Goal: Task Accomplishment & Management: Complete application form

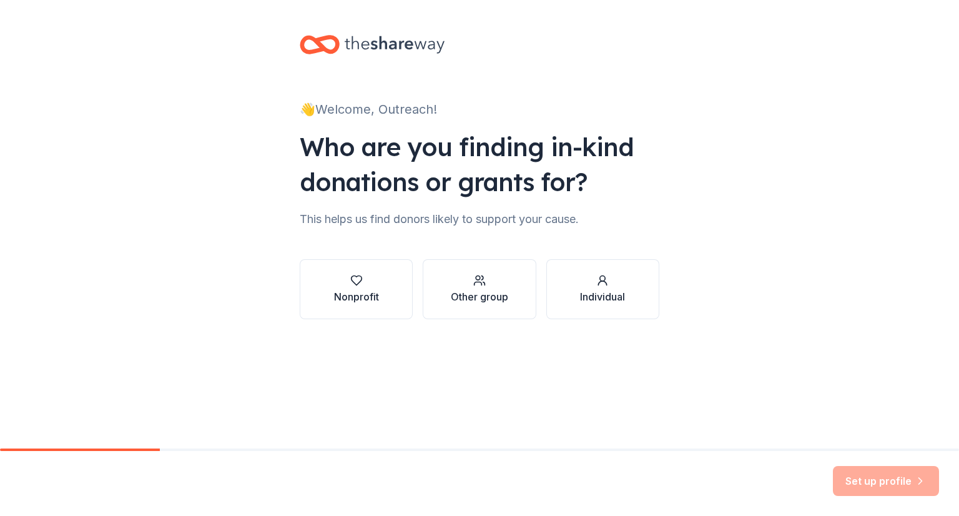
click at [376, 295] on div "Nonprofit" at bounding box center [356, 296] width 45 height 15
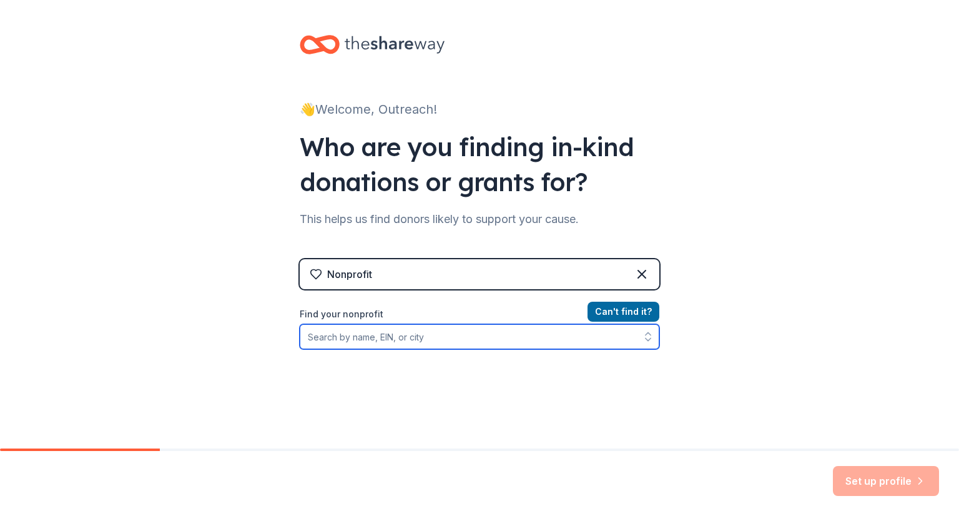
click at [457, 327] on input "Find your nonprofit" at bounding box center [480, 336] width 360 height 25
type input "B"
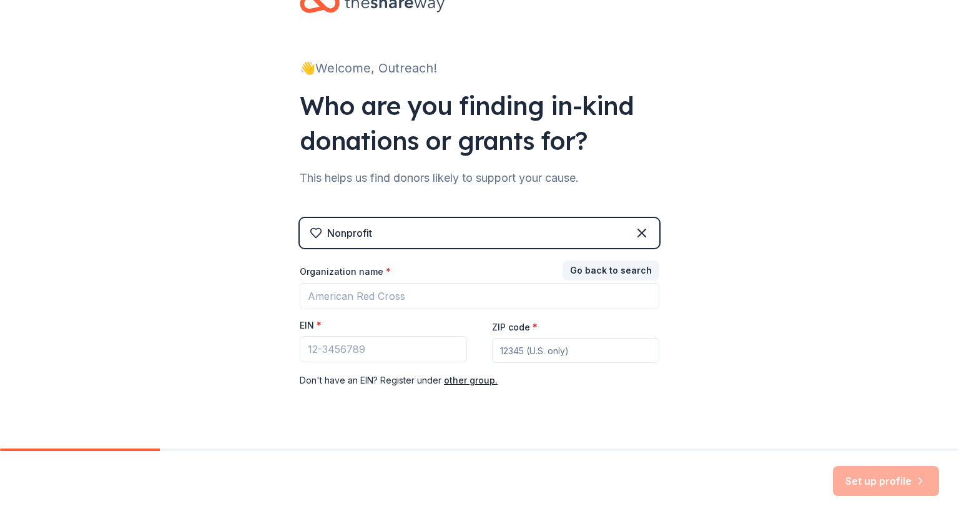
scroll to position [42, 0]
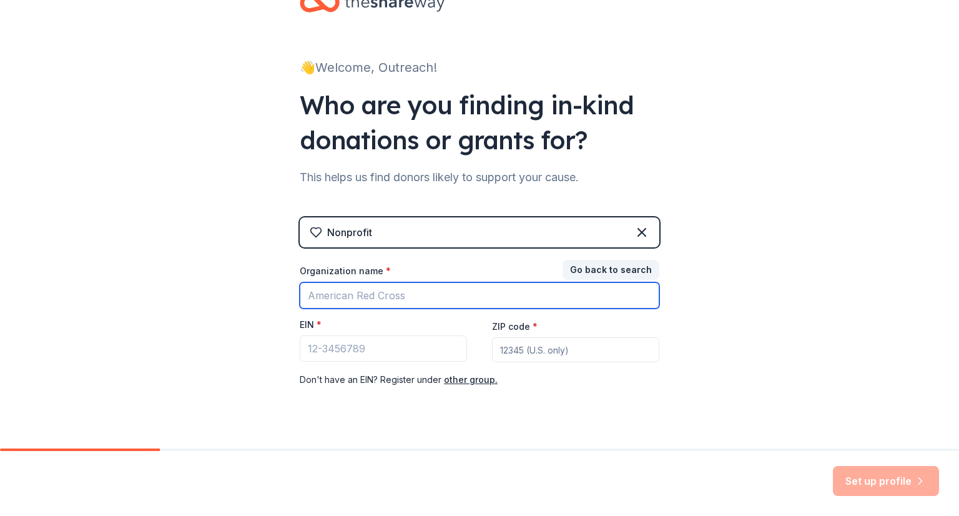
click at [417, 300] on input "Organization name *" at bounding box center [480, 295] width 360 height 26
type input "B"
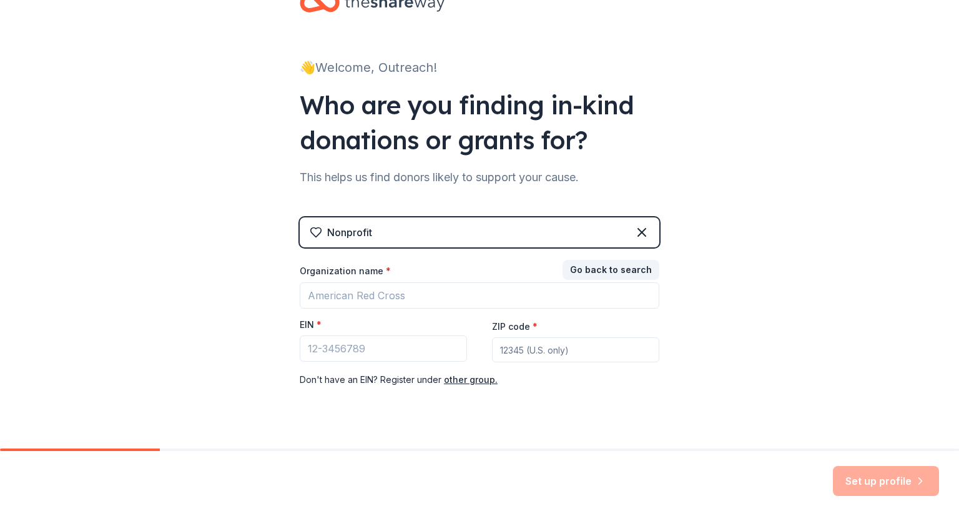
click at [592, 257] on div "Nonprofit Go back to search Organization name * EIN * ZIP code * Don ' t have a…" at bounding box center [480, 314] width 360 height 195
click at [585, 267] on button "Go back to search" at bounding box center [611, 270] width 97 height 20
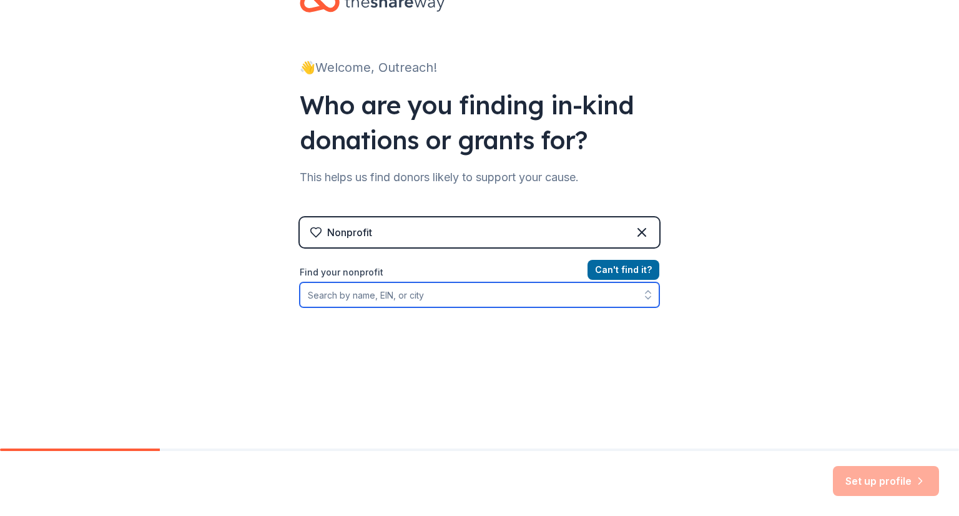
click at [502, 290] on input "Find your nonprofit" at bounding box center [480, 294] width 360 height 25
type input "Brain2Brain"
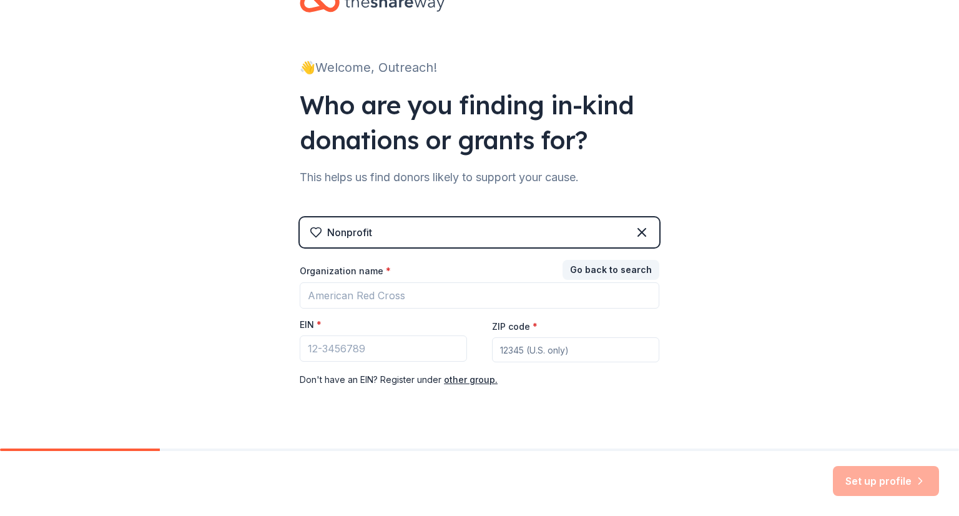
click at [602, 277] on button "Go back to search" at bounding box center [611, 270] width 97 height 20
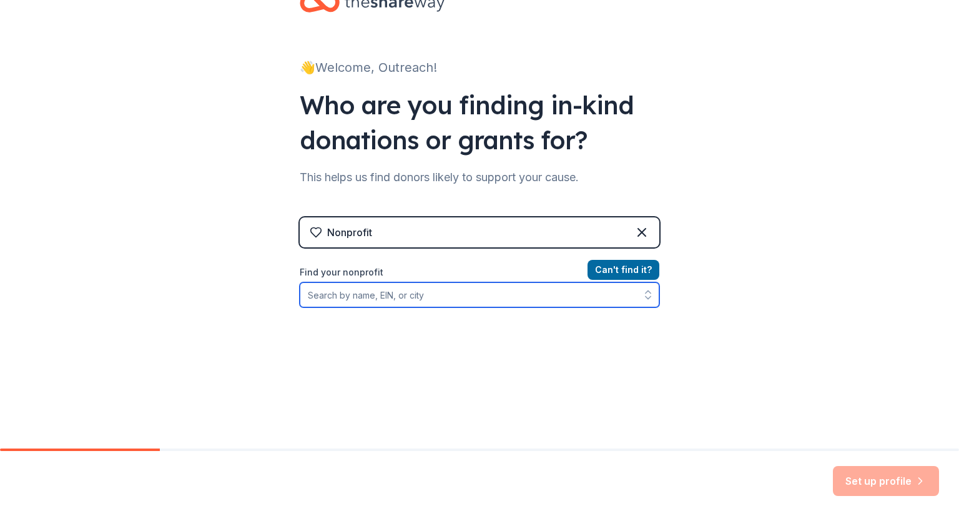
click at [542, 300] on input "Find your nonprofit" at bounding box center [480, 294] width 360 height 25
type input "Brain2"
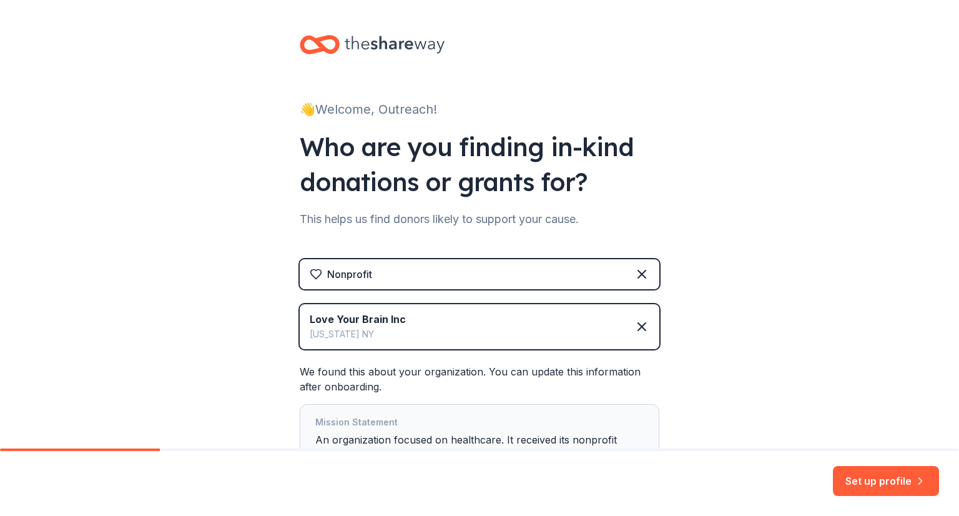
scroll to position [102, 0]
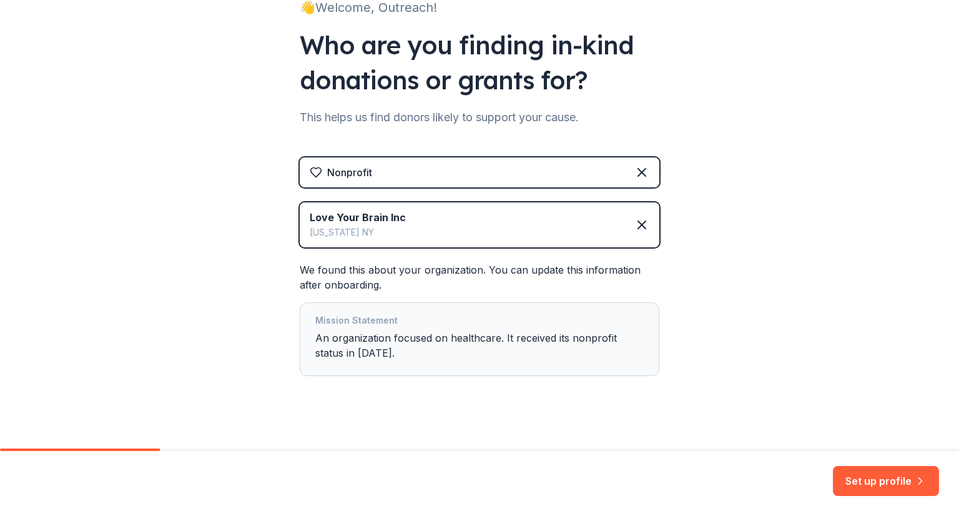
click at [637, 226] on icon at bounding box center [642, 224] width 15 height 15
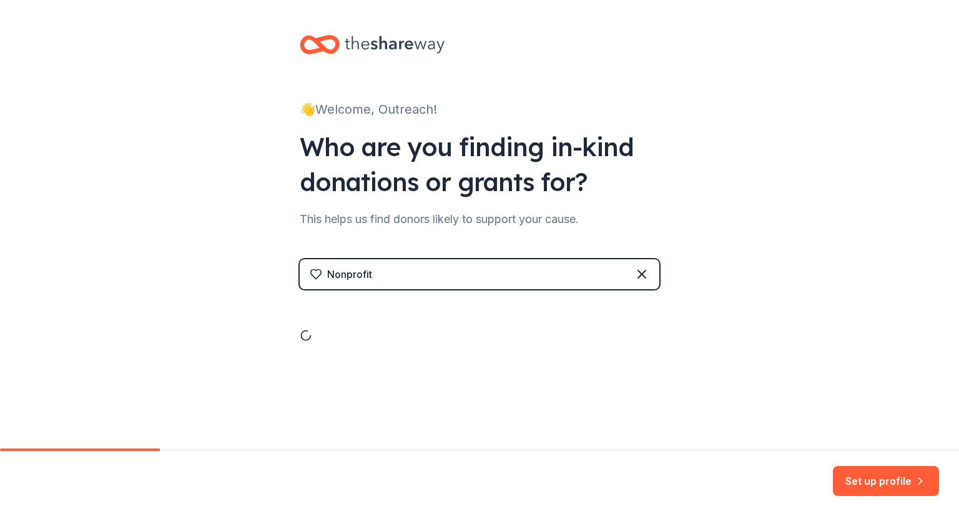
scroll to position [0, 0]
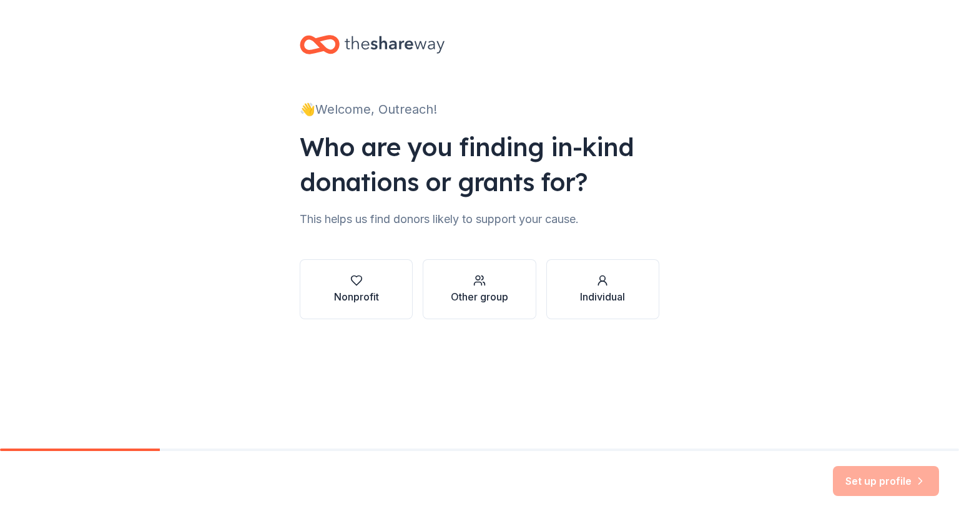
click at [407, 288] on button "Nonprofit" at bounding box center [356, 289] width 113 height 60
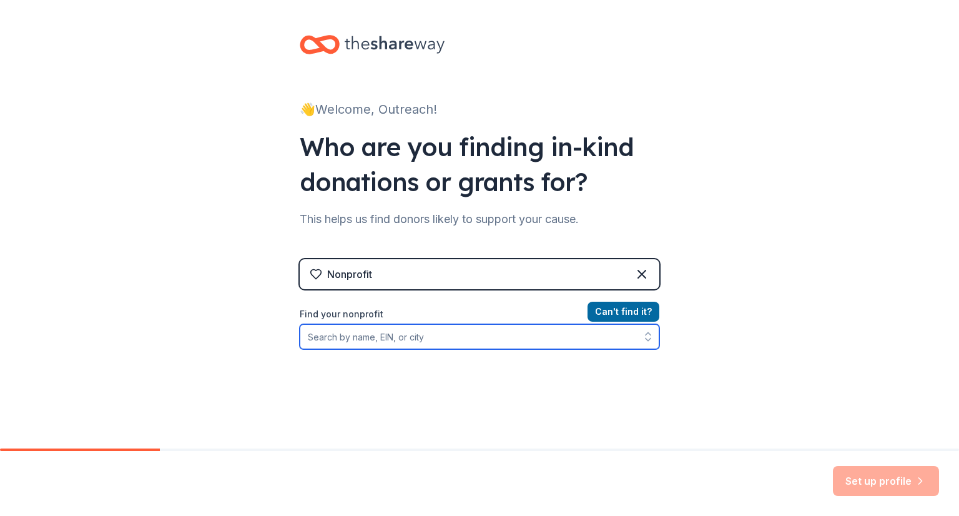
click at [362, 329] on input "Find your nonprofit" at bounding box center [480, 336] width 360 height 25
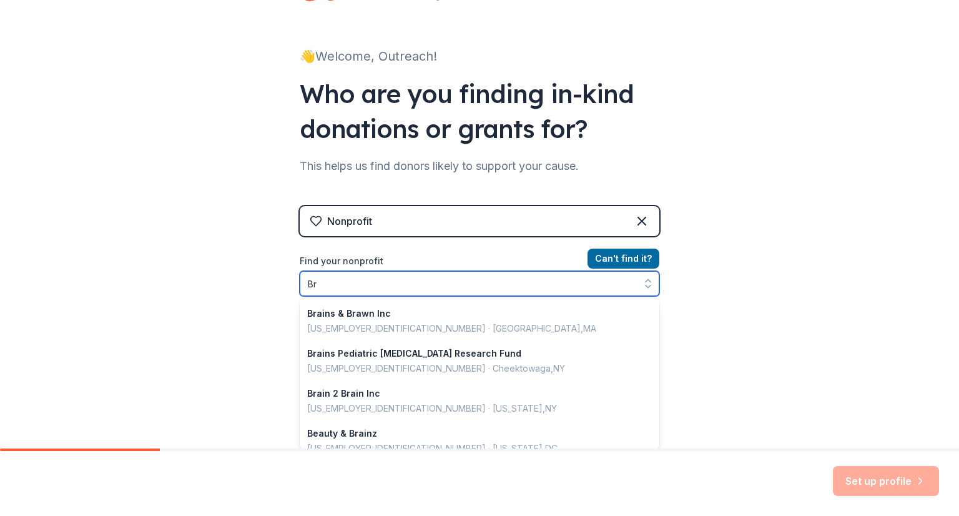
scroll to position [882, 0]
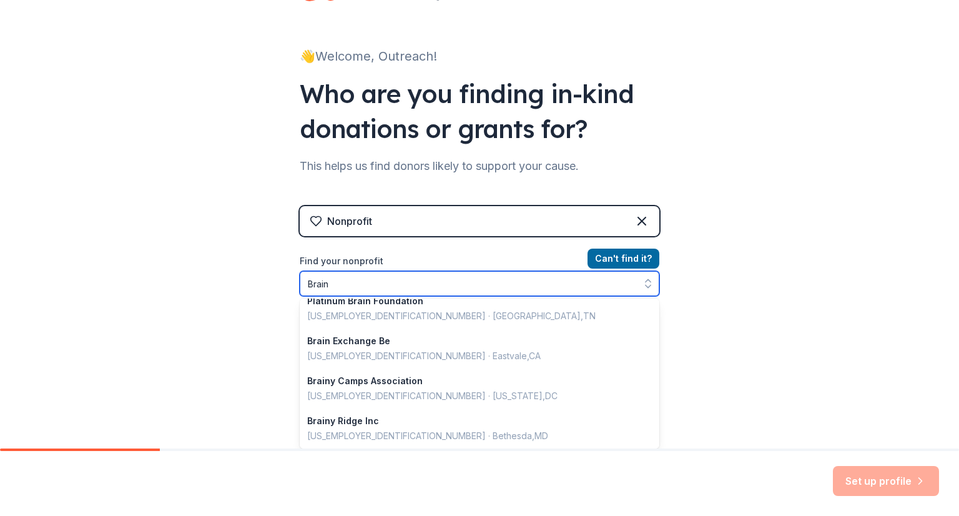
type input "Brain 2"
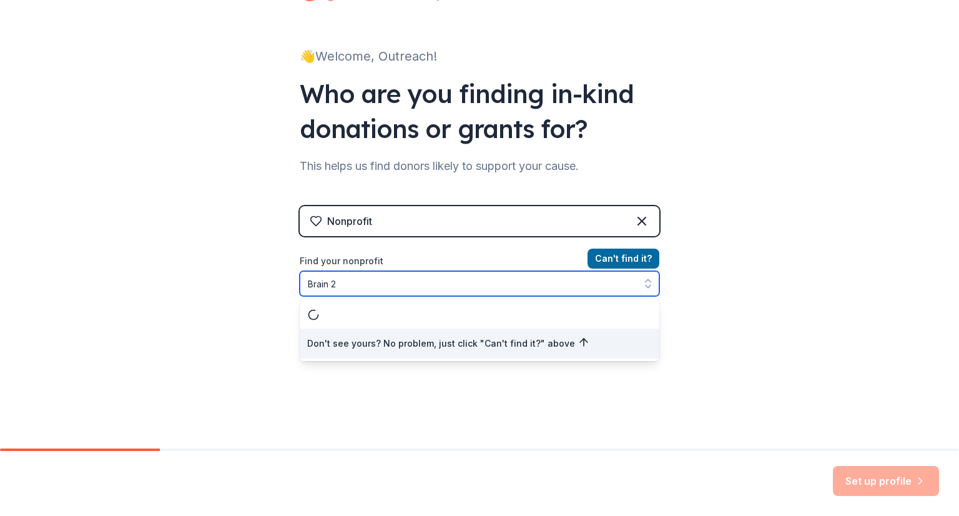
scroll to position [0, 0]
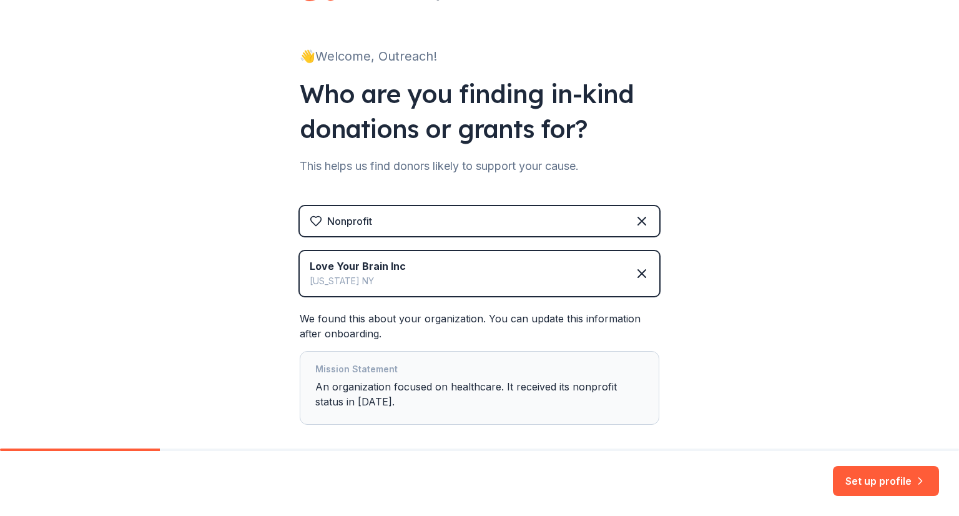
click at [640, 274] on icon at bounding box center [642, 273] width 15 height 15
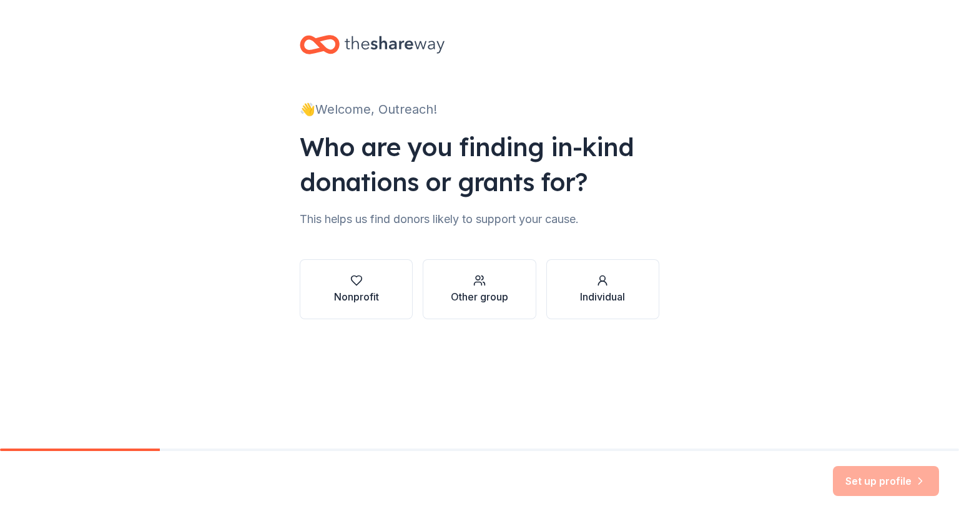
click at [389, 297] on button "Nonprofit" at bounding box center [356, 289] width 113 height 60
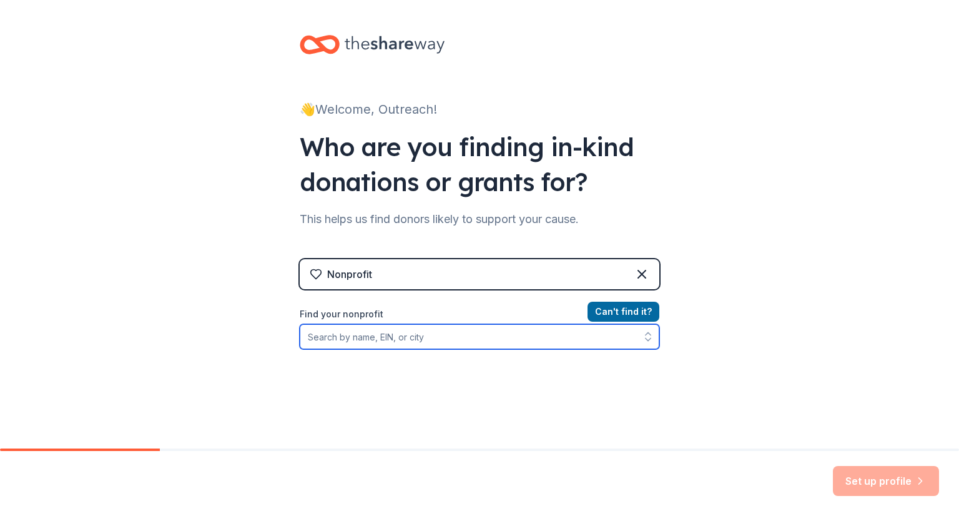
click at [397, 334] on input "Find your nonprofit" at bounding box center [480, 336] width 360 height 25
type input "B"
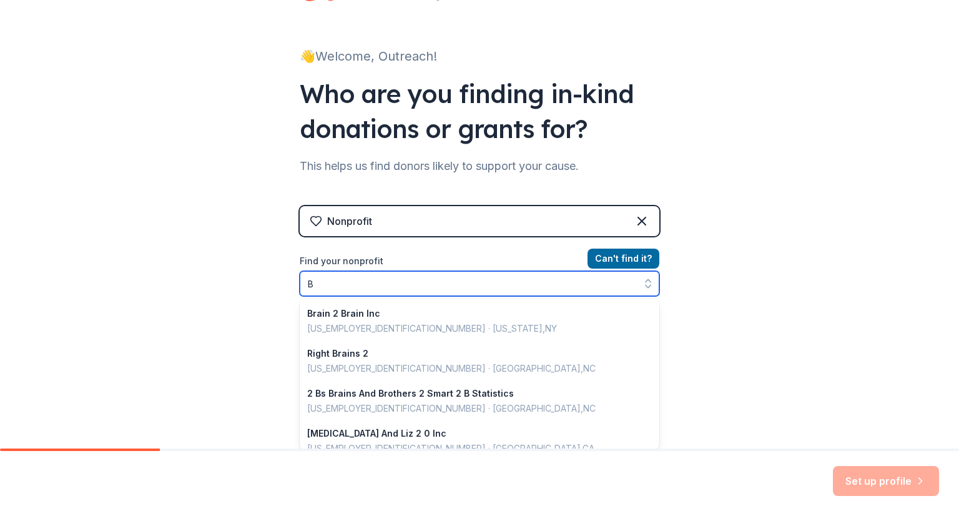
scroll to position [42, 0]
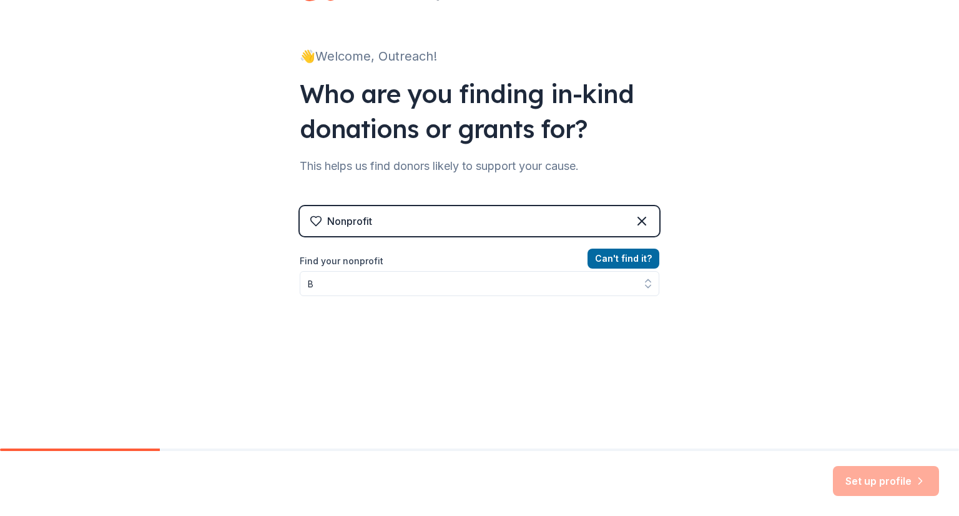
click at [604, 253] on button "Can ' t find it?" at bounding box center [624, 259] width 72 height 20
click at [657, 255] on div "👋 Welcome, Outreach! Who are you finding in-kind donations or grants for? This …" at bounding box center [480, 214] width 400 height 534
click at [633, 257] on button "Can ' t find it?" at bounding box center [624, 259] width 72 height 20
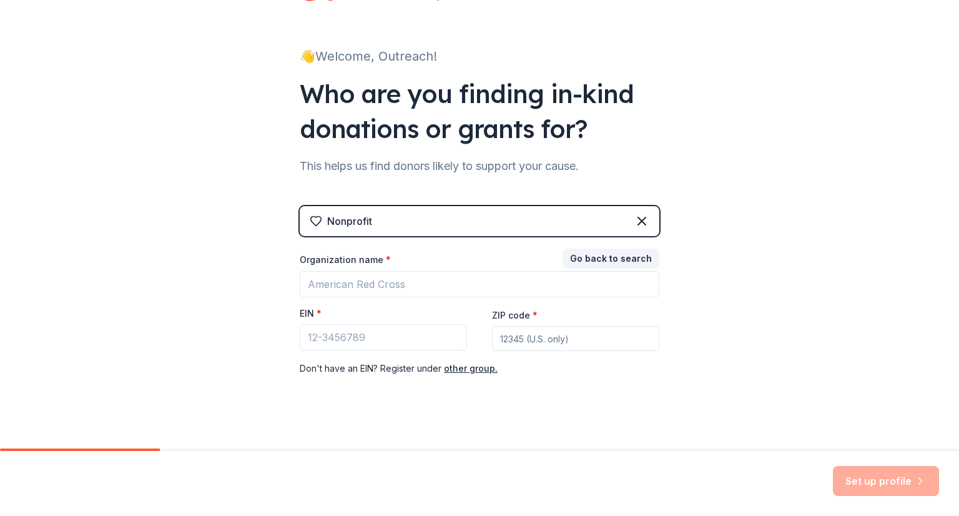
click at [611, 260] on button "Go back to search" at bounding box center [611, 259] width 97 height 20
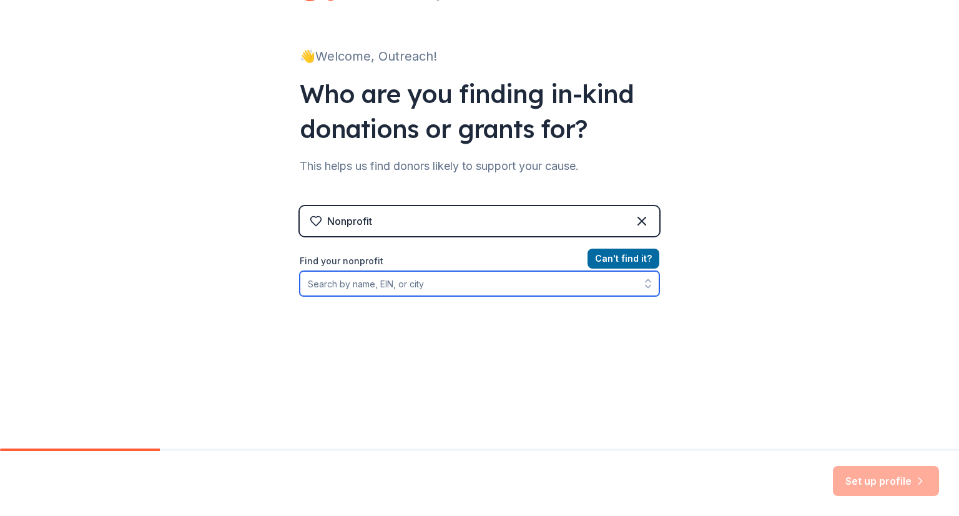
click at [517, 276] on input "Find your nonprofit" at bounding box center [480, 283] width 360 height 25
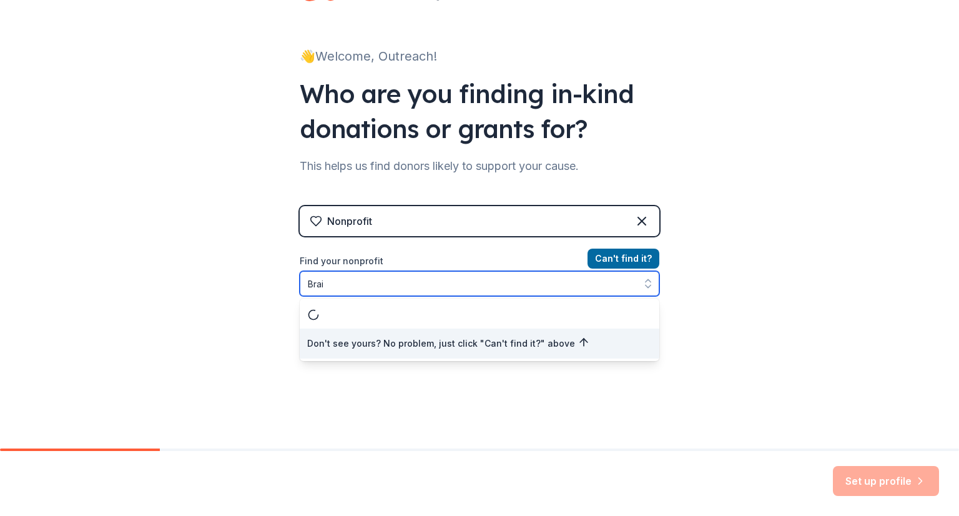
scroll to position [0, 0]
type input "Brain 2"
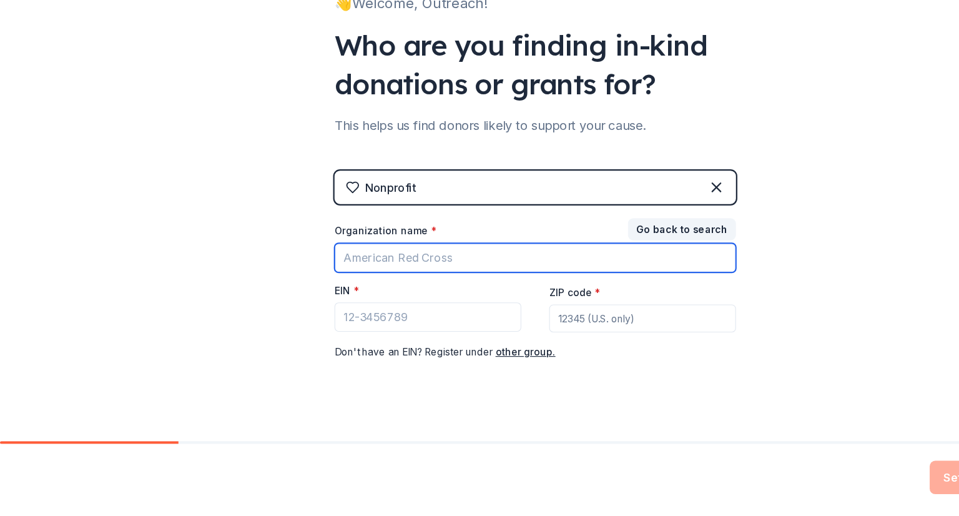
click at [345, 274] on input "Organization name *" at bounding box center [480, 284] width 360 height 26
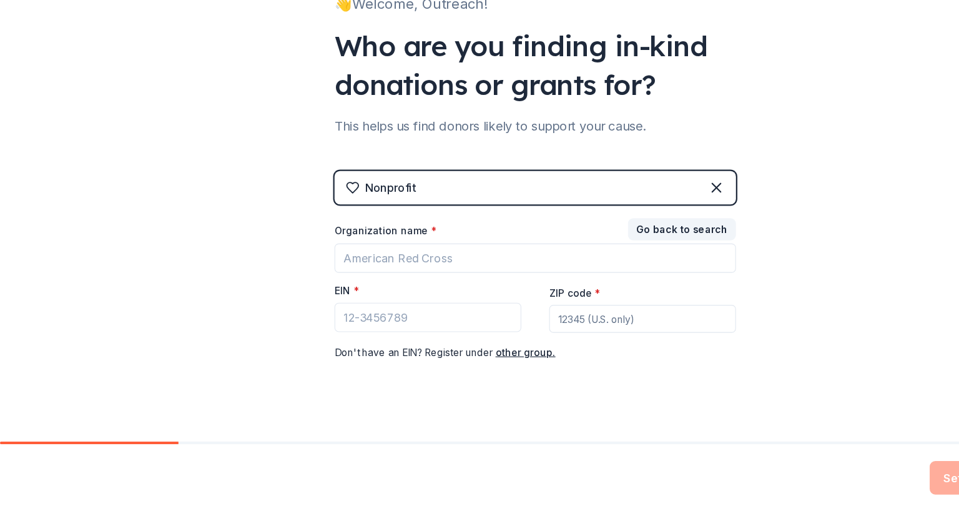
click at [597, 256] on button "Go back to search" at bounding box center [611, 259] width 97 height 20
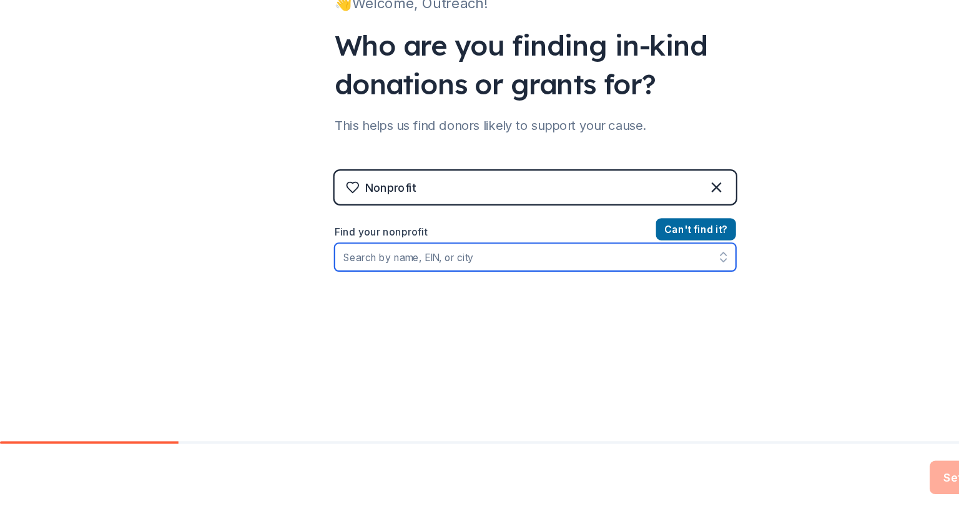
click at [418, 289] on input "Find your nonprofit" at bounding box center [480, 283] width 360 height 25
click at [321, 284] on input "Brain2Brain" at bounding box center [480, 283] width 360 height 25
type input "Brain 2 Brain"
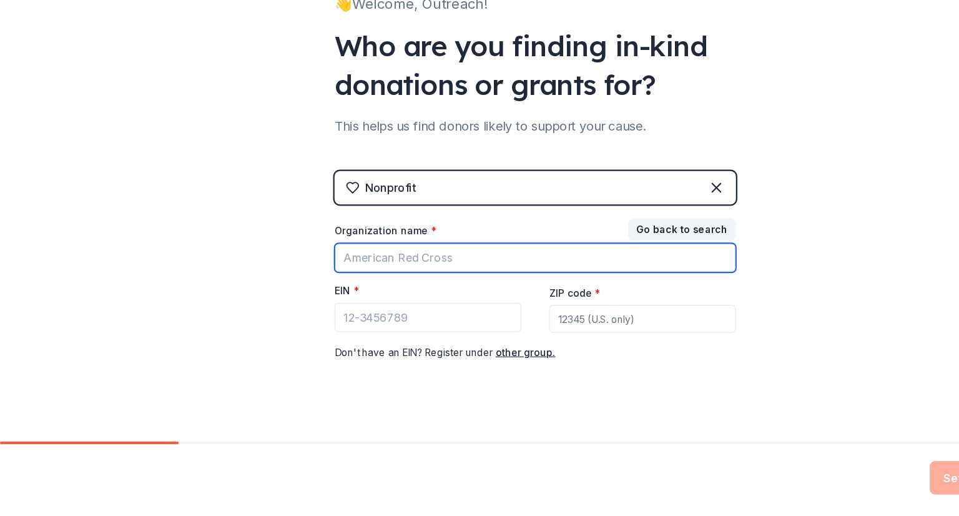
click at [409, 278] on input "Organization name *" at bounding box center [480, 284] width 360 height 26
type input "Brain 2 Brain"
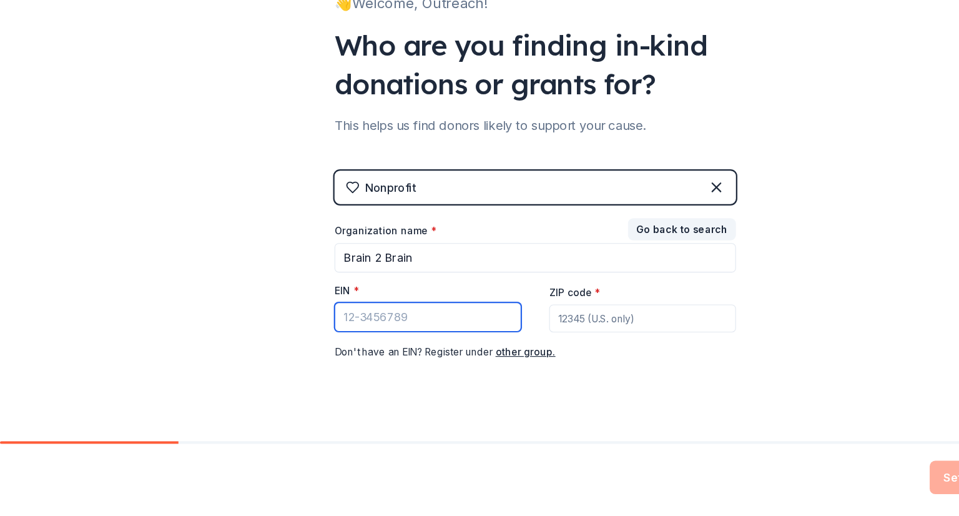
click at [349, 338] on input "EIN *" at bounding box center [383, 337] width 167 height 26
paste input "[US_EMPLOYER_IDENTIFICATION_NUMBER]"
type input "[US_EMPLOYER_IDENTIFICATION_NUMBER]"
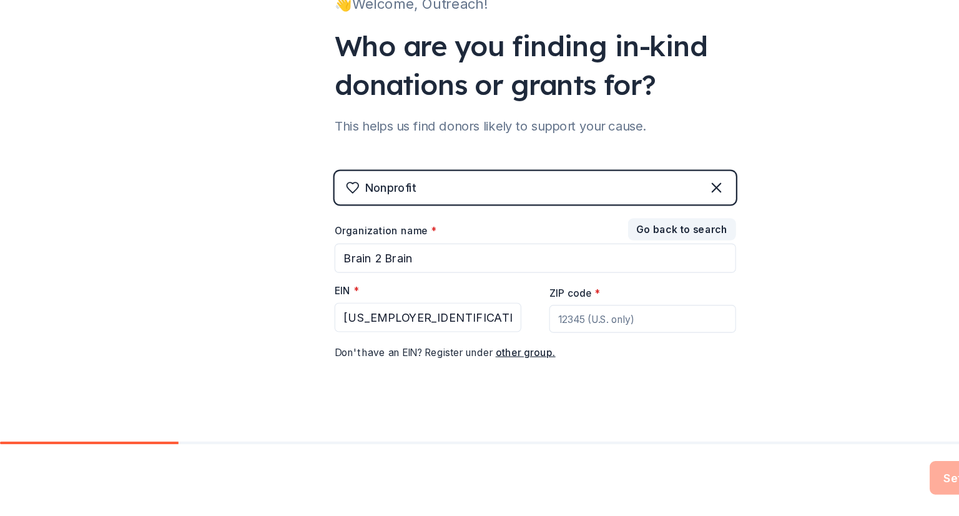
click at [529, 333] on input "ZIP code *" at bounding box center [575, 338] width 167 height 25
paste input
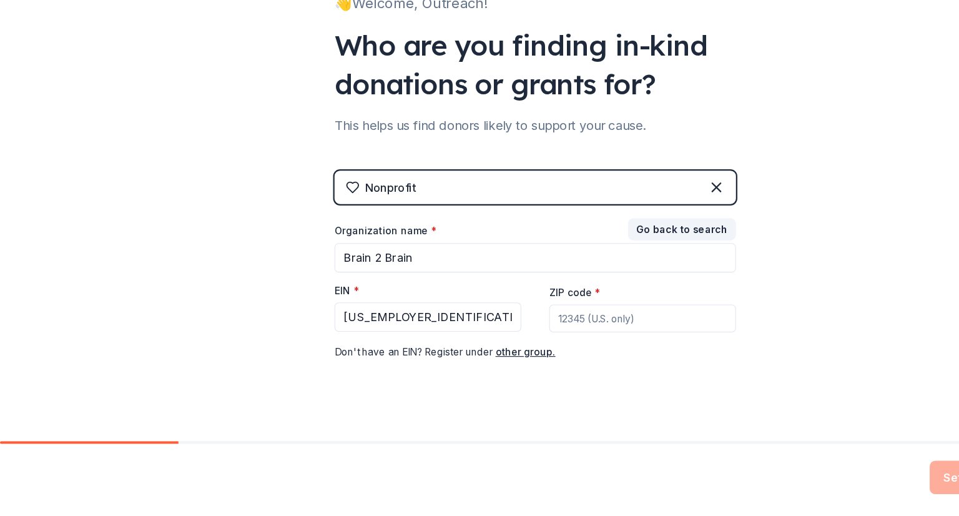
paste input
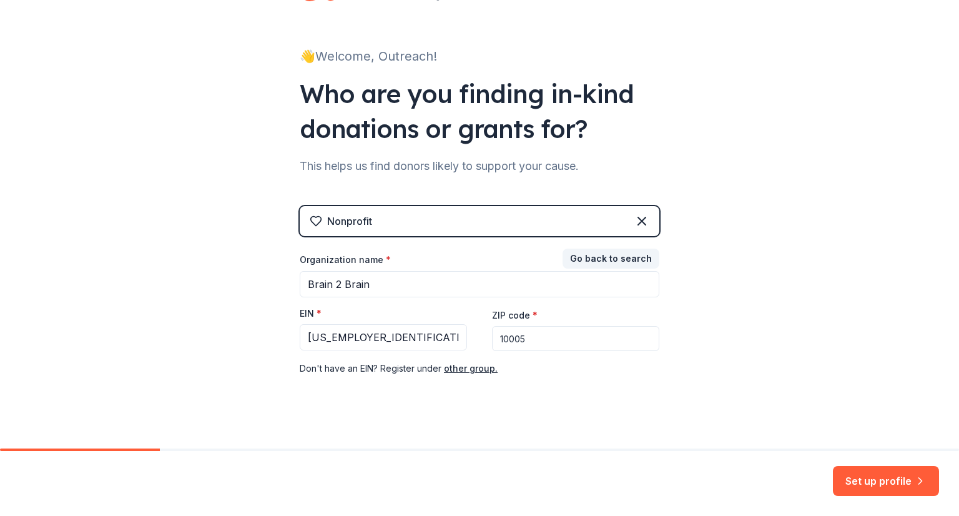
type input "10005"
click at [898, 480] on button "Set up profile" at bounding box center [886, 481] width 106 height 30
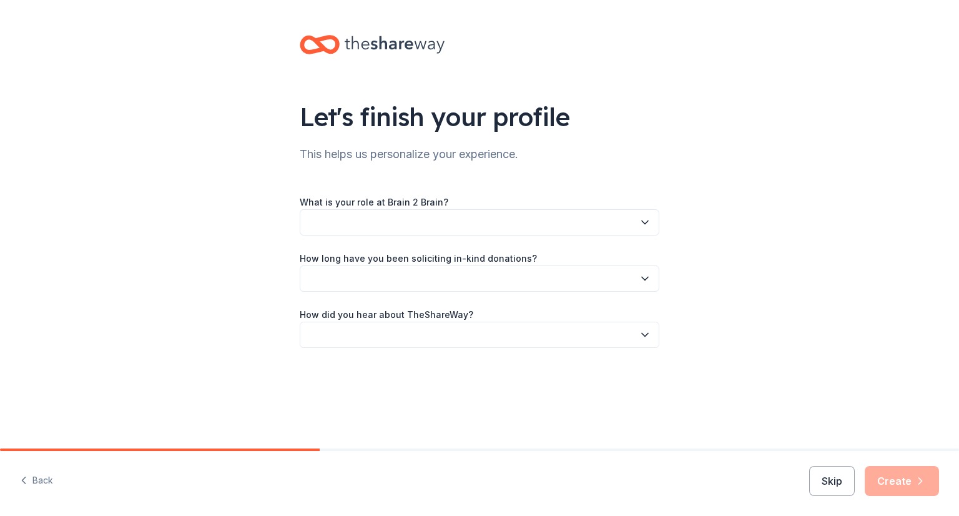
click at [512, 222] on button "button" at bounding box center [480, 222] width 360 height 26
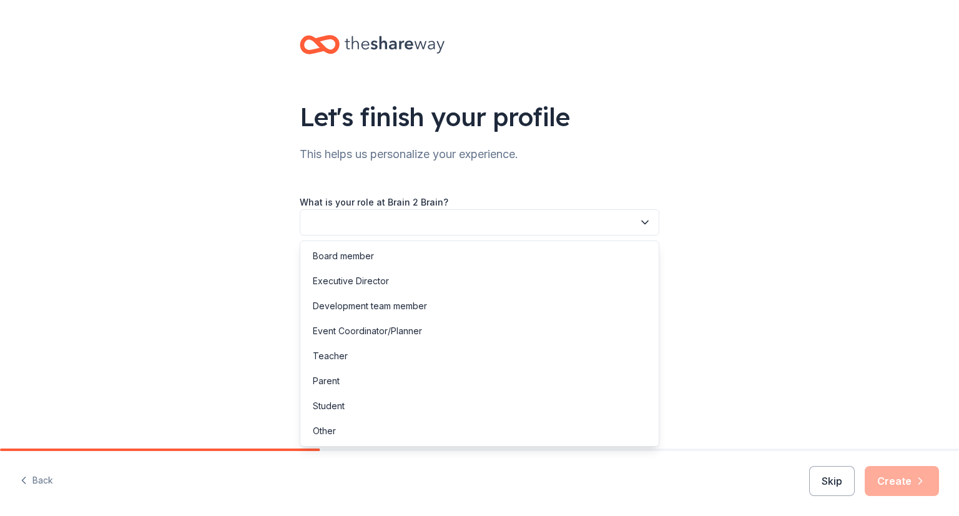
click at [407, 258] on div "Board member" at bounding box center [480, 256] width 354 height 25
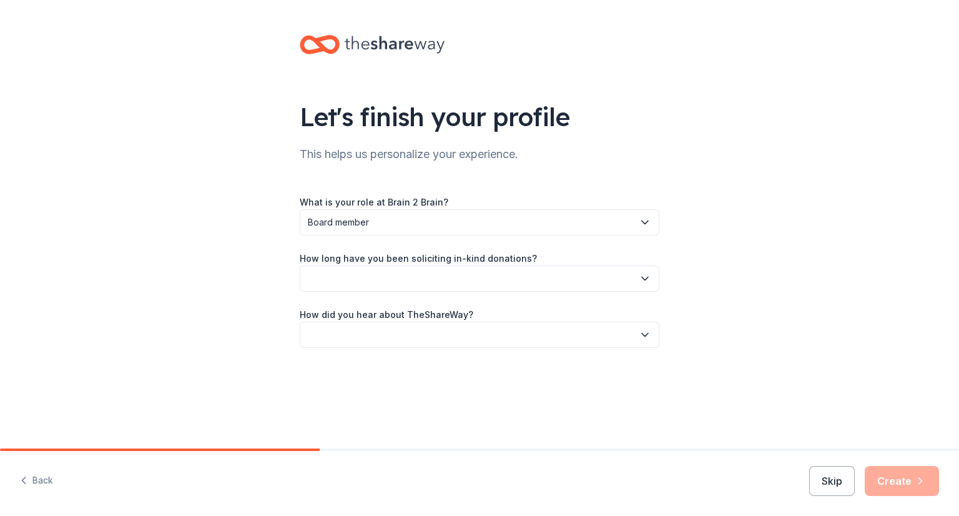
click at [417, 218] on span "Board member" at bounding box center [471, 222] width 326 height 15
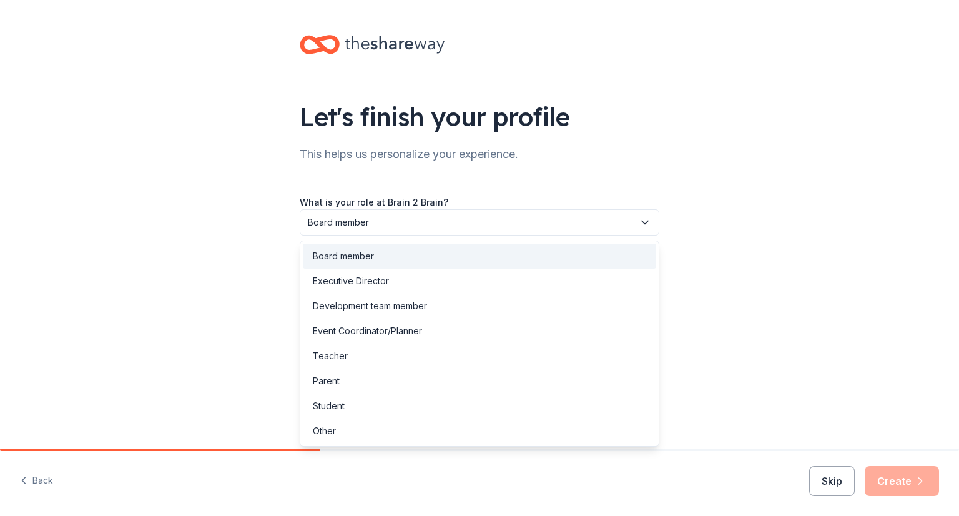
click at [424, 323] on div "Event Coordinator/Planner" at bounding box center [480, 331] width 354 height 25
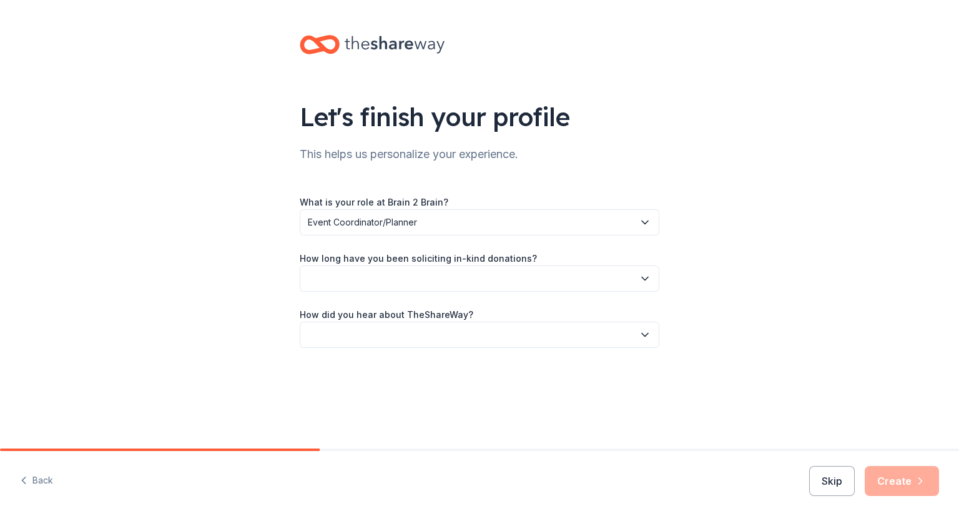
click at [402, 287] on button "button" at bounding box center [480, 278] width 360 height 26
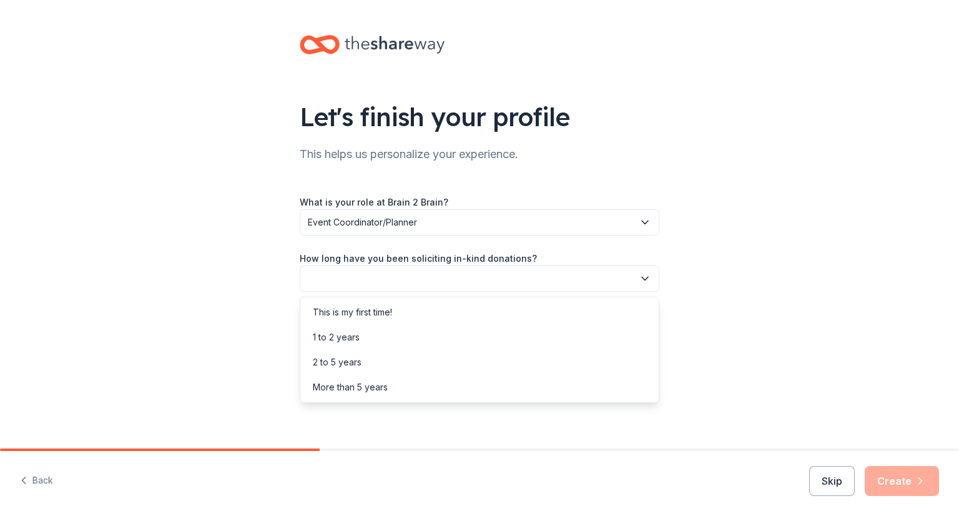
click at [398, 317] on div "This is my first time!" at bounding box center [480, 312] width 354 height 25
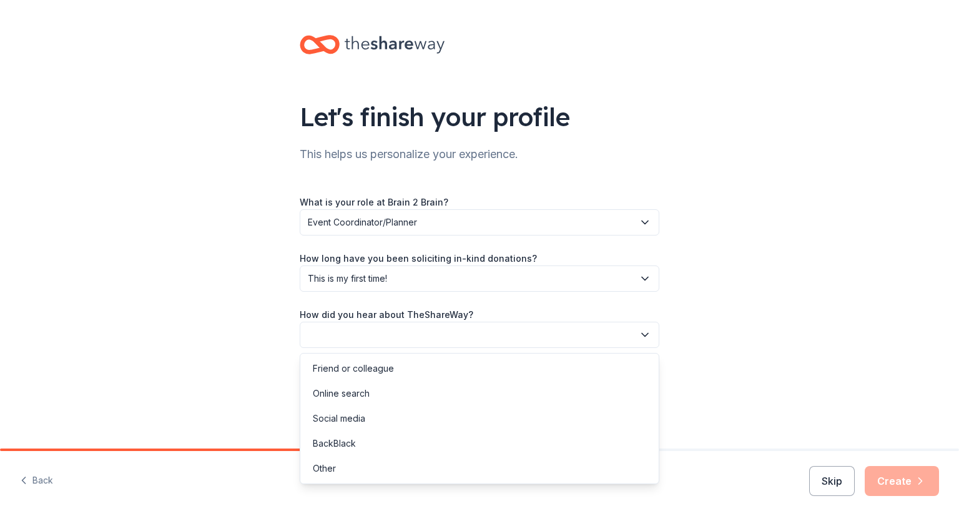
click at [384, 325] on button "button" at bounding box center [480, 335] width 360 height 26
click at [368, 400] on div "Online search" at bounding box center [341, 393] width 57 height 15
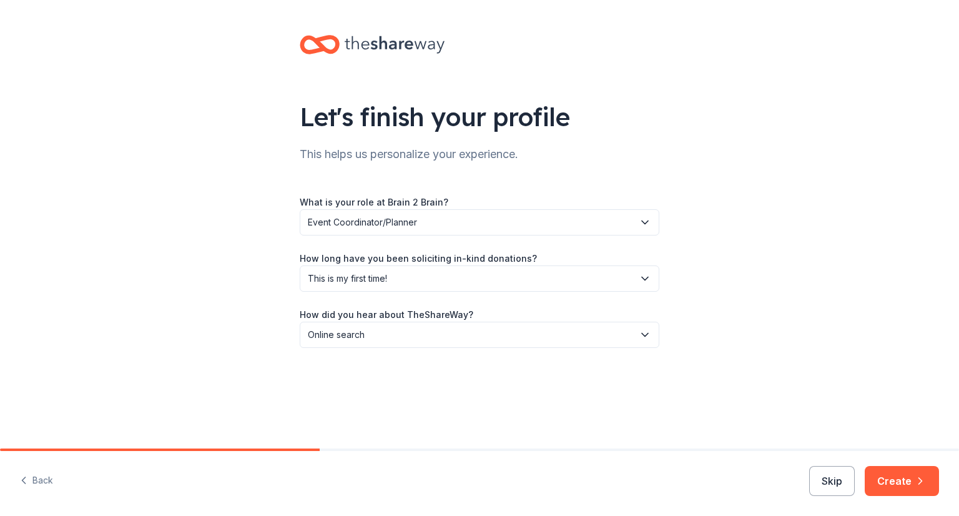
click at [896, 485] on button "Create" at bounding box center [902, 481] width 74 height 30
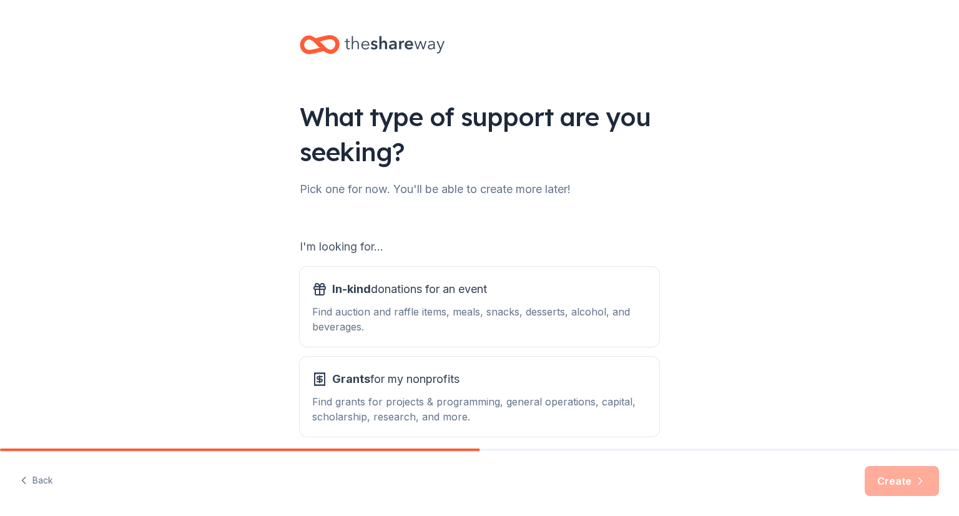
scroll to position [56, 0]
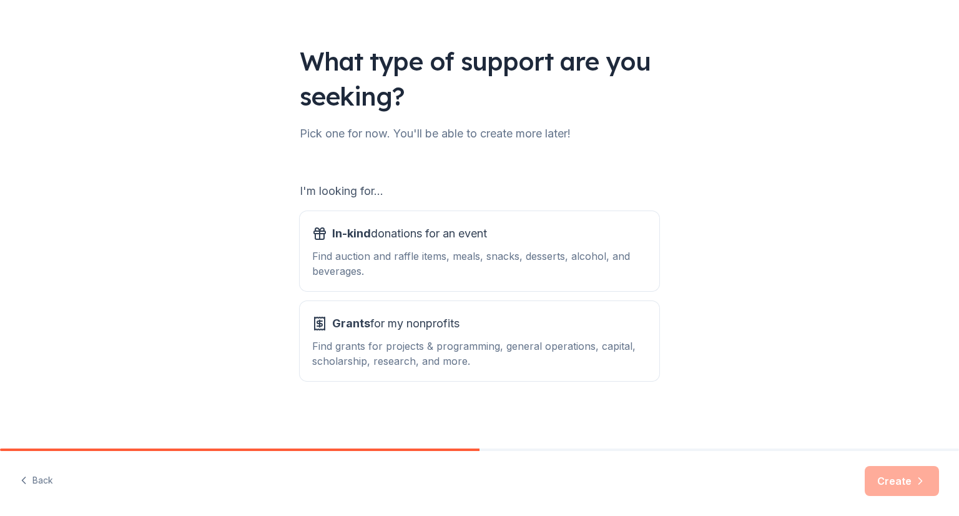
click at [404, 274] on div "Find auction and raffle items, meals, snacks, desserts, alcohol, and beverages." at bounding box center [479, 264] width 335 height 30
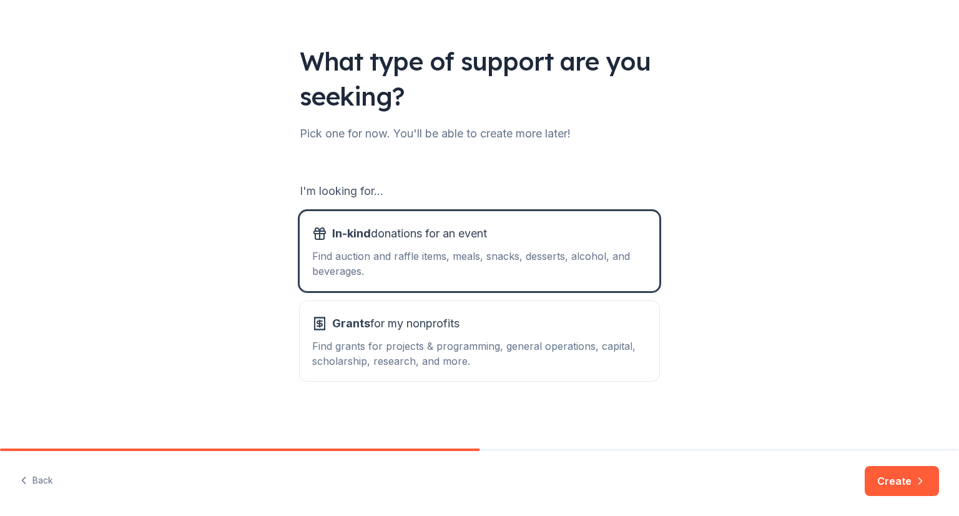
click at [891, 481] on button "Create" at bounding box center [902, 481] width 74 height 30
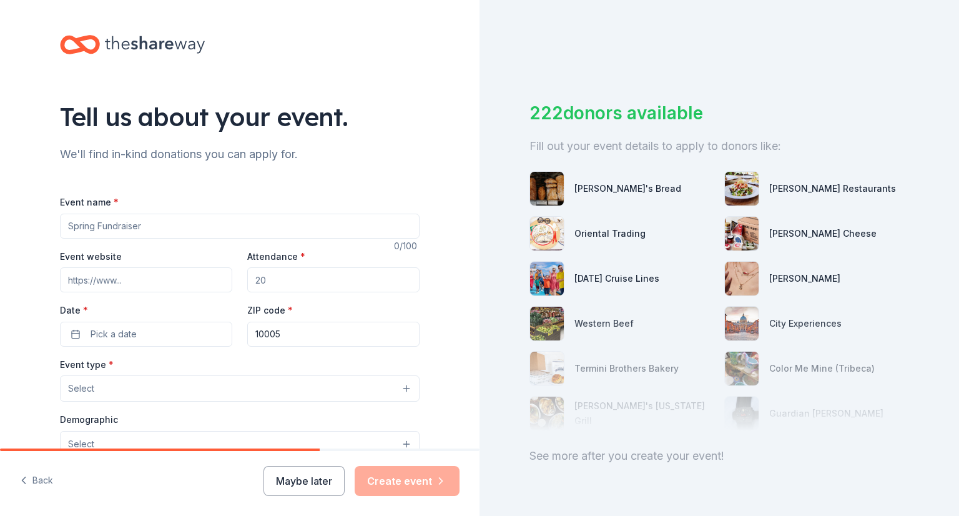
click at [296, 227] on input "Event name *" at bounding box center [240, 226] width 360 height 25
click at [382, 191] on div "Event name * 0 /100 Event website Attendance * Date * Pick a date ZIP code * 10…" at bounding box center [240, 472] width 360 height 597
click at [284, 283] on input "Attendance *" at bounding box center [333, 279] width 172 height 25
click at [246, 206] on div "Event name *" at bounding box center [240, 216] width 360 height 44
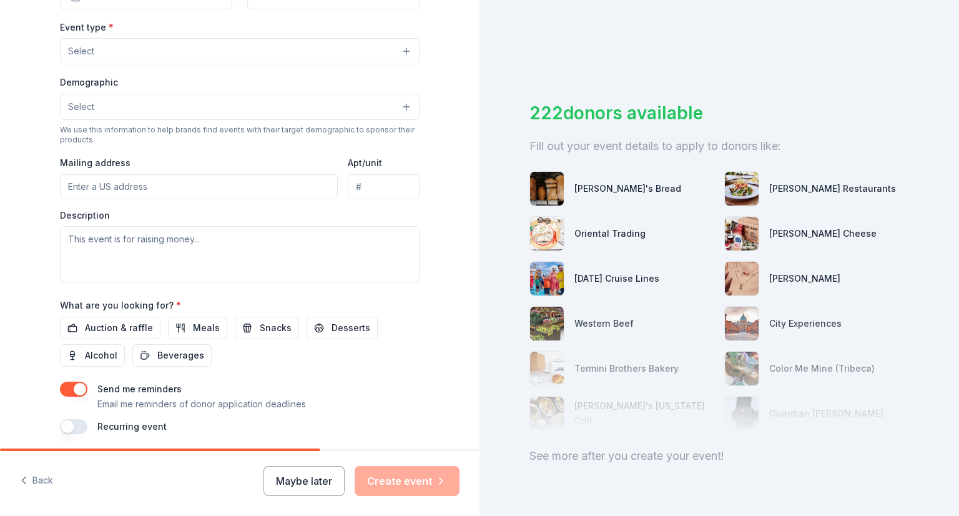
scroll to position [40, 0]
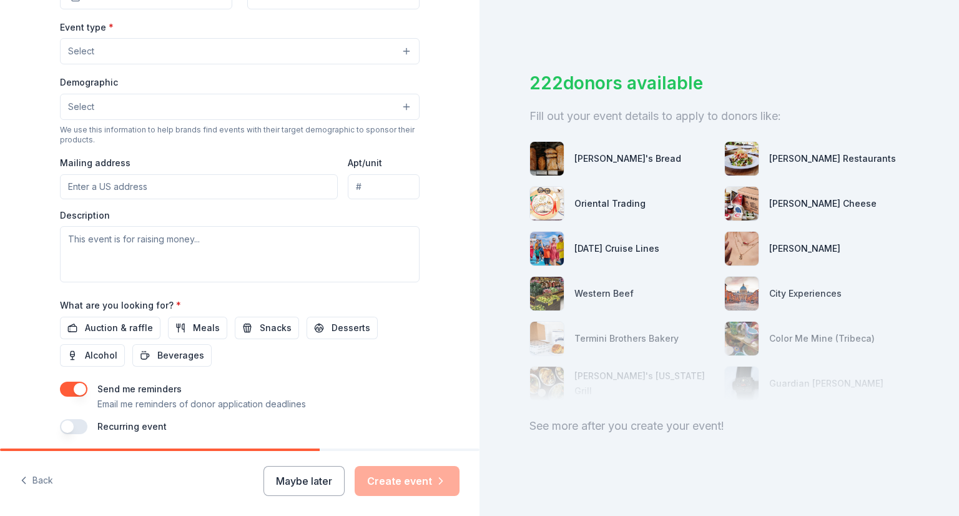
drag, startPoint x: 33, startPoint y: 480, endPoint x: 16, endPoint y: 392, distance: 90.3
click at [16, 392] on div "Tell us about your event. We'll find in-kind donations you can apply for. Event…" at bounding box center [240, 258] width 480 height 516
click at [67, 426] on button "button" at bounding box center [73, 426] width 27 height 15
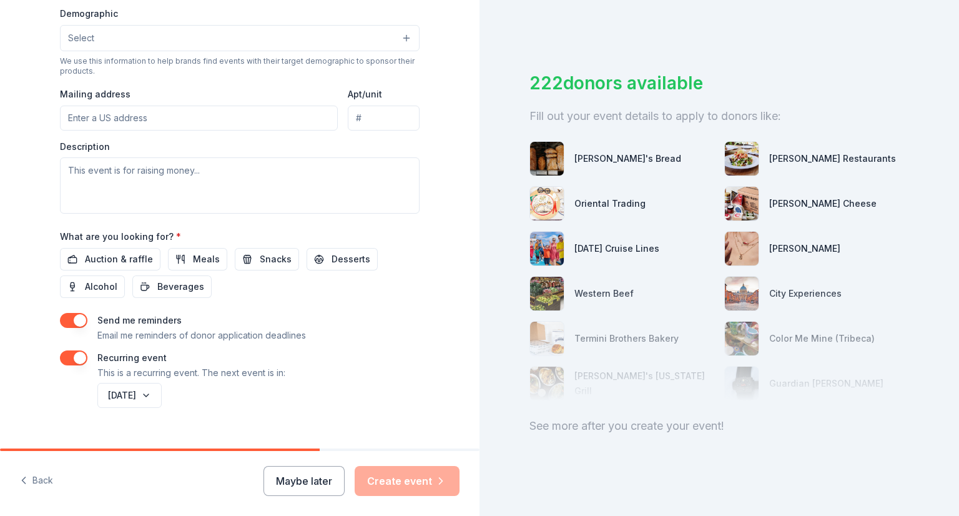
scroll to position [428, 0]
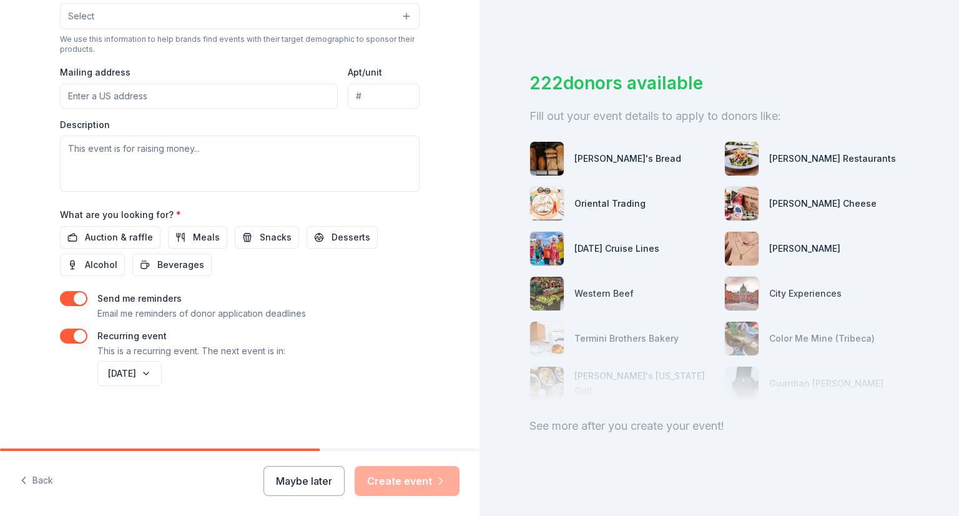
click at [162, 383] on button "[DATE]" at bounding box center [129, 373] width 64 height 25
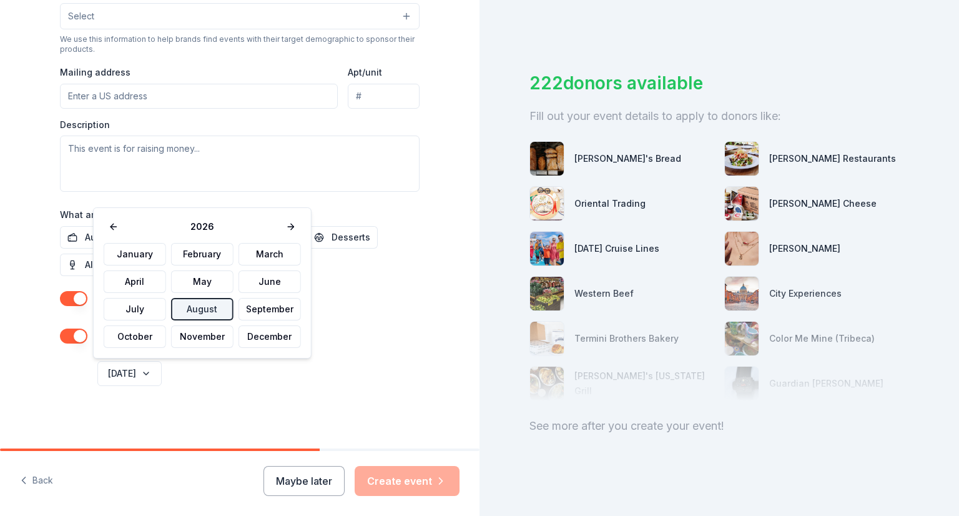
click at [46, 154] on div "Tell us about your event. We'll find in-kind donations you can apply for. Event…" at bounding box center [240, 10] width 400 height 876
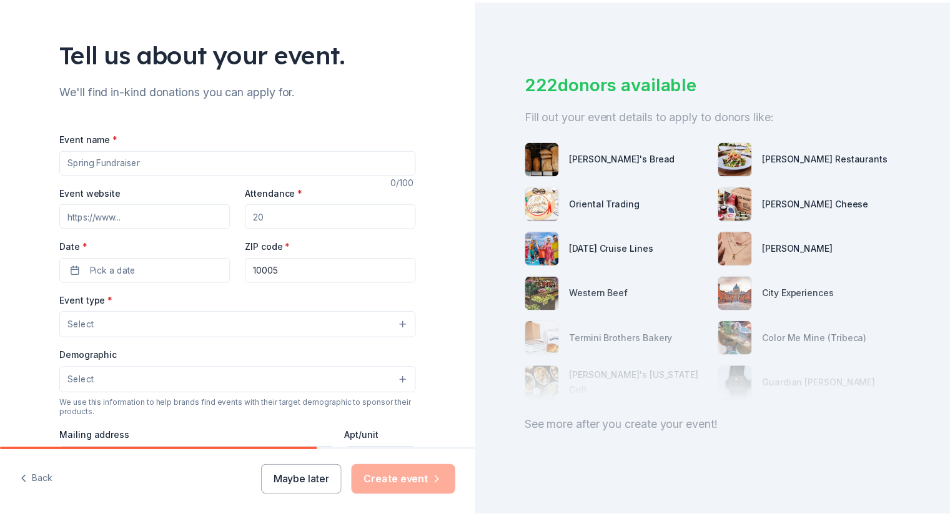
scroll to position [0, 0]
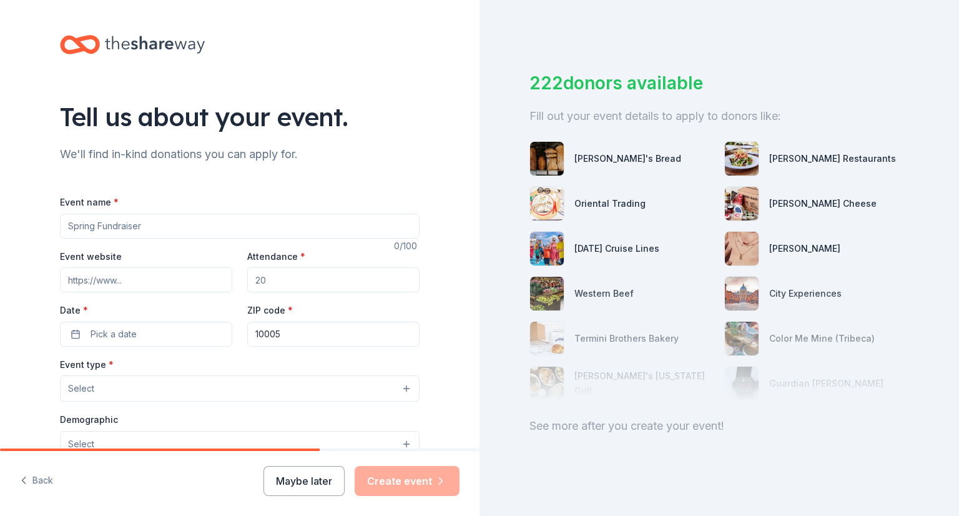
click at [147, 224] on input "Event name *" at bounding box center [240, 226] width 360 height 25
click at [24, 485] on icon "button" at bounding box center [23, 480] width 12 height 12
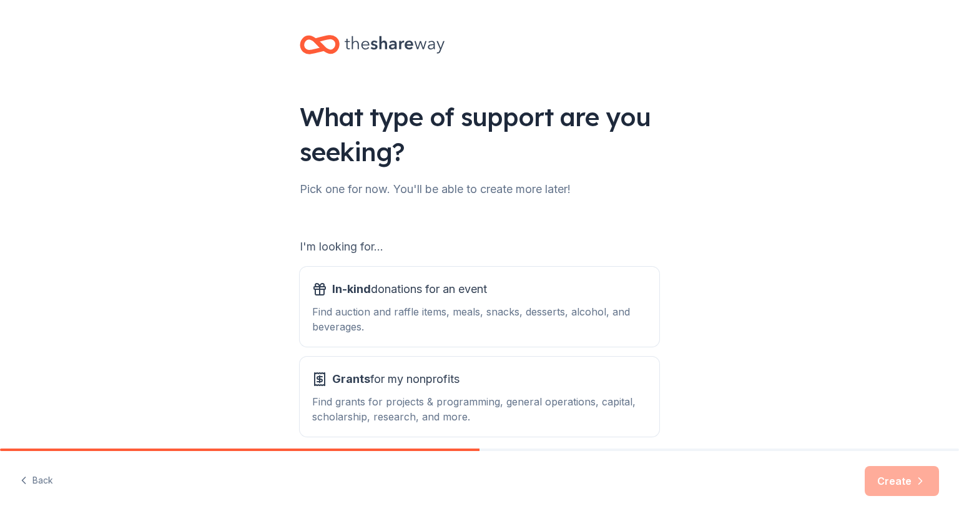
click at [385, 382] on span "Grants for my nonprofits" at bounding box center [395, 379] width 127 height 20
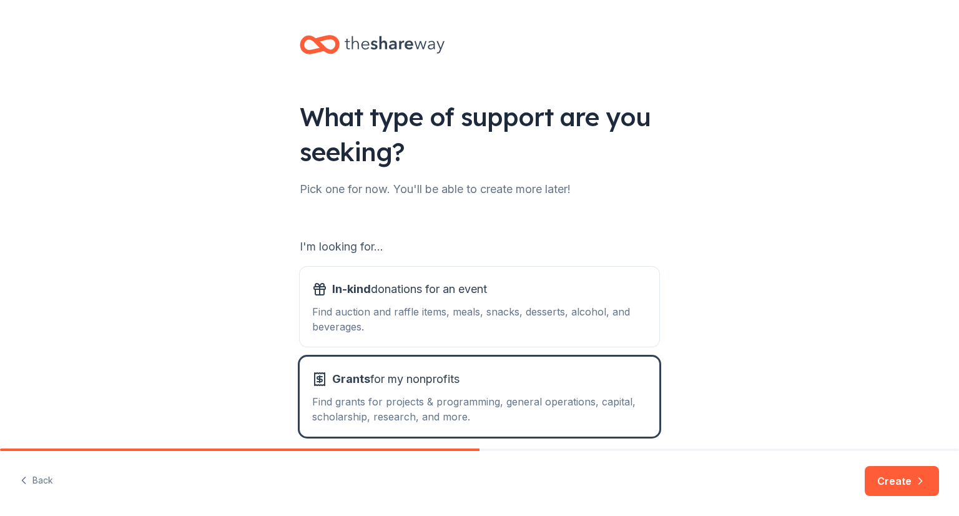
click at [918, 487] on icon "button" at bounding box center [921, 481] width 12 height 12
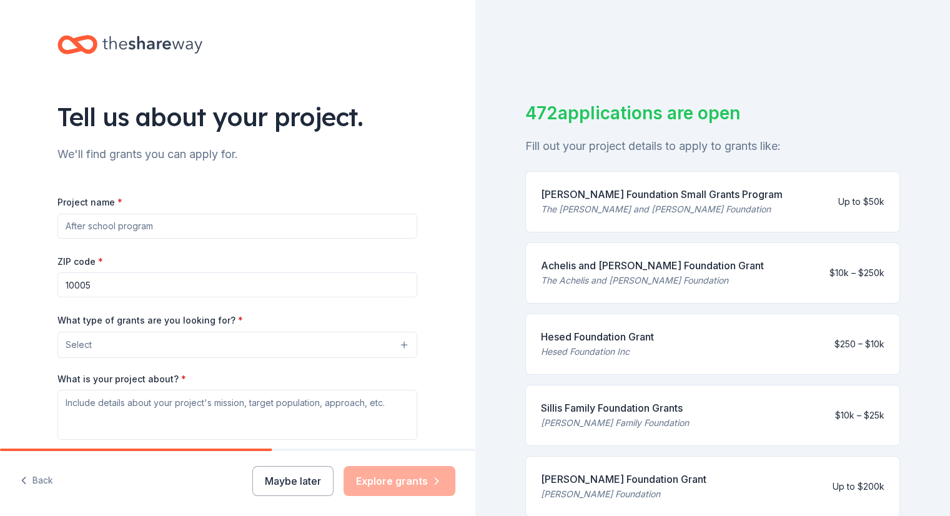
drag, startPoint x: 527, startPoint y: 187, endPoint x: 753, endPoint y: 327, distance: 265.7
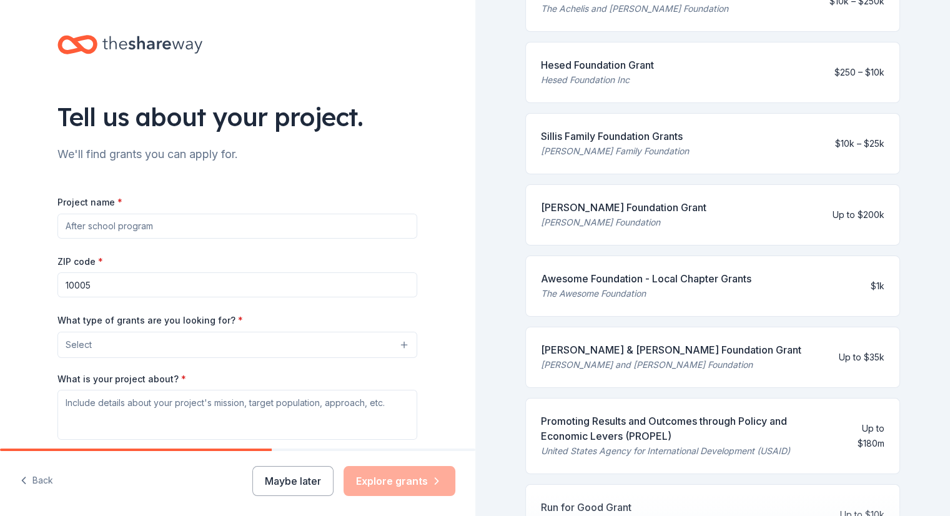
scroll to position [282, 0]
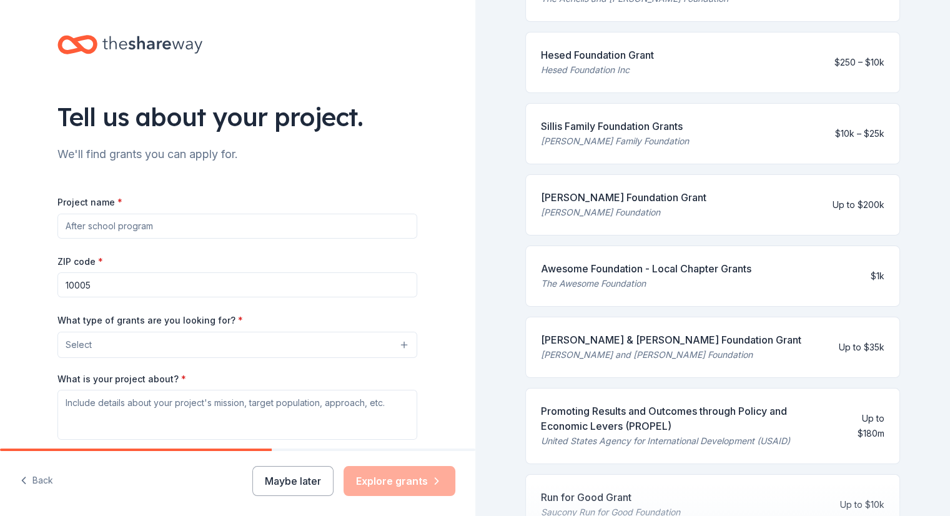
click at [236, 231] on input "Project name *" at bounding box center [237, 226] width 360 height 25
click at [216, 196] on div "Project name *" at bounding box center [237, 216] width 360 height 44
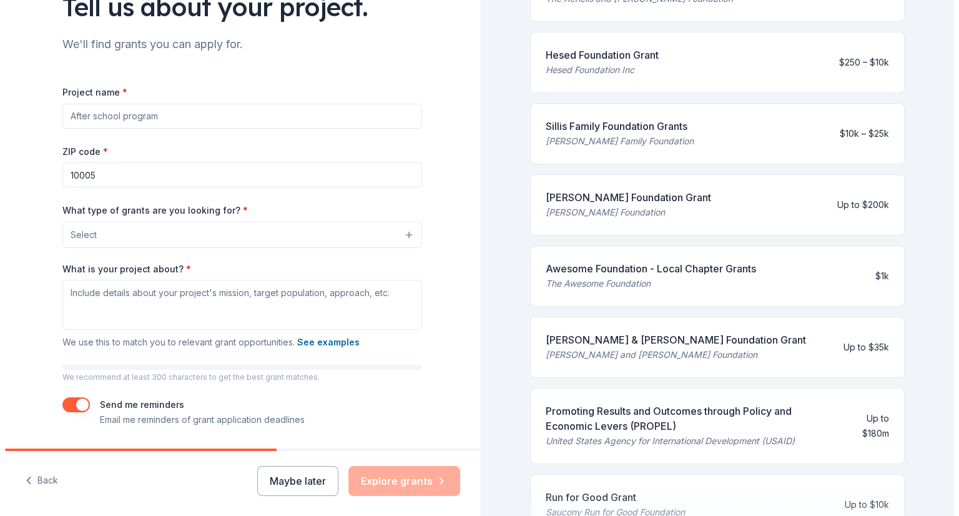
scroll to position [110, 0]
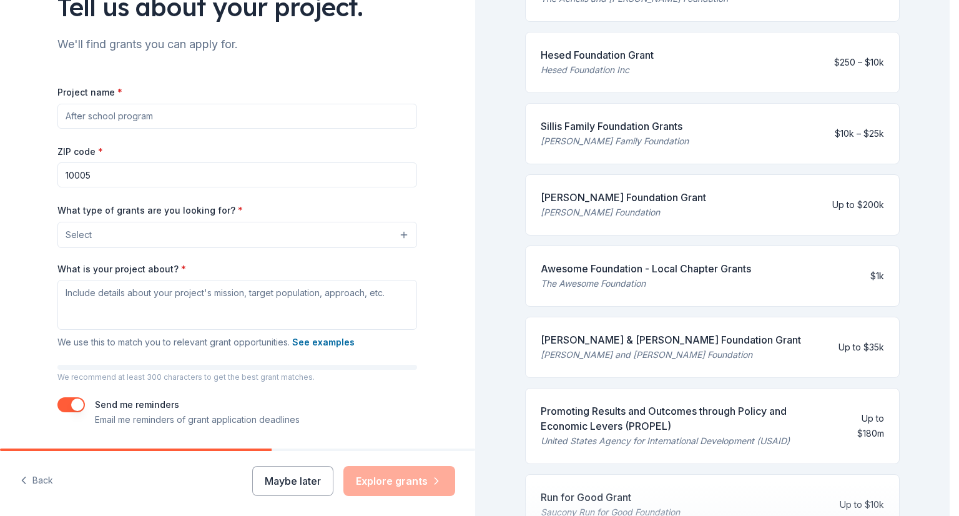
click at [212, 228] on button "Select" at bounding box center [237, 235] width 360 height 26
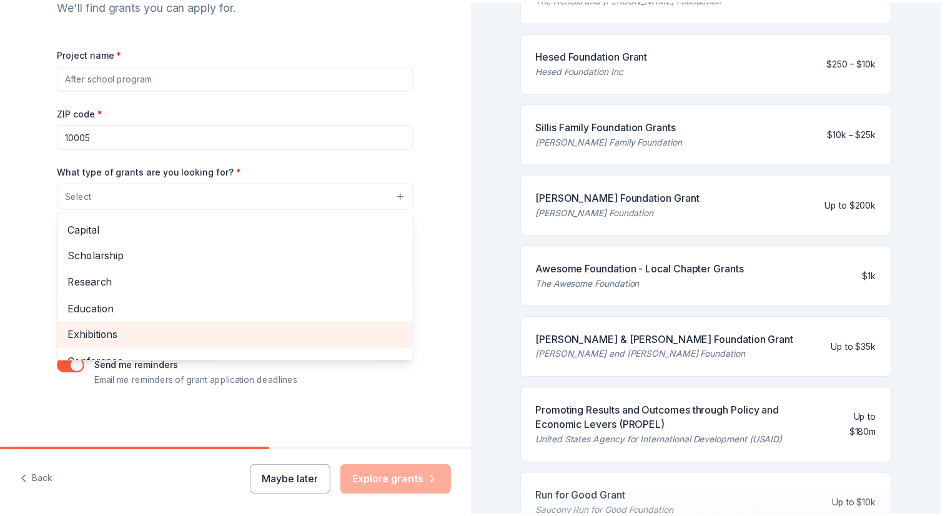
scroll to position [0, 0]
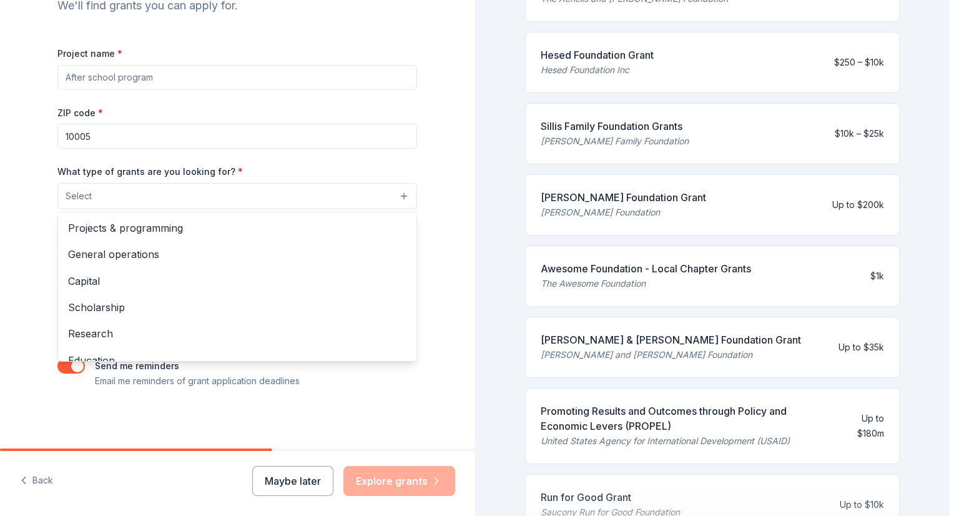
click at [1, 269] on div "Tell us about your project. We'll find grants you can apply for. Project name *…" at bounding box center [237, 149] width 475 height 597
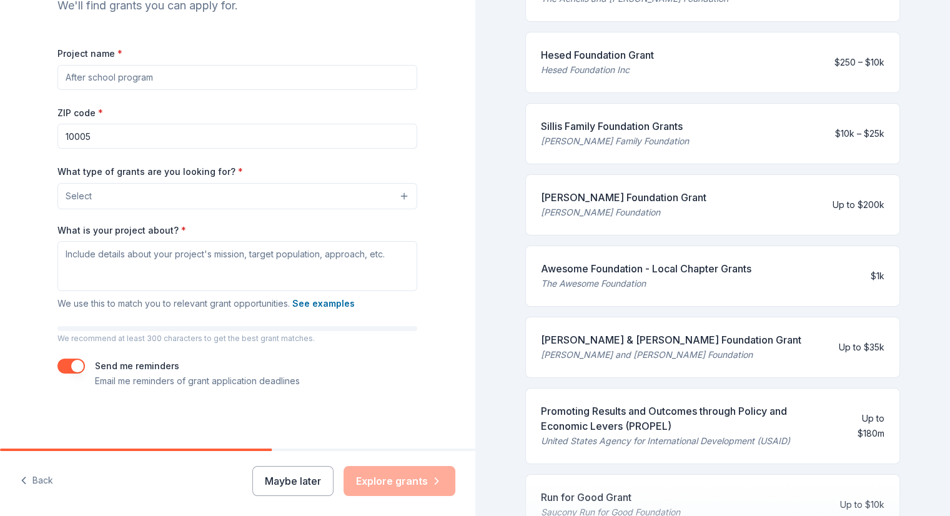
click at [333, 300] on button "See examples" at bounding box center [323, 303] width 62 height 15
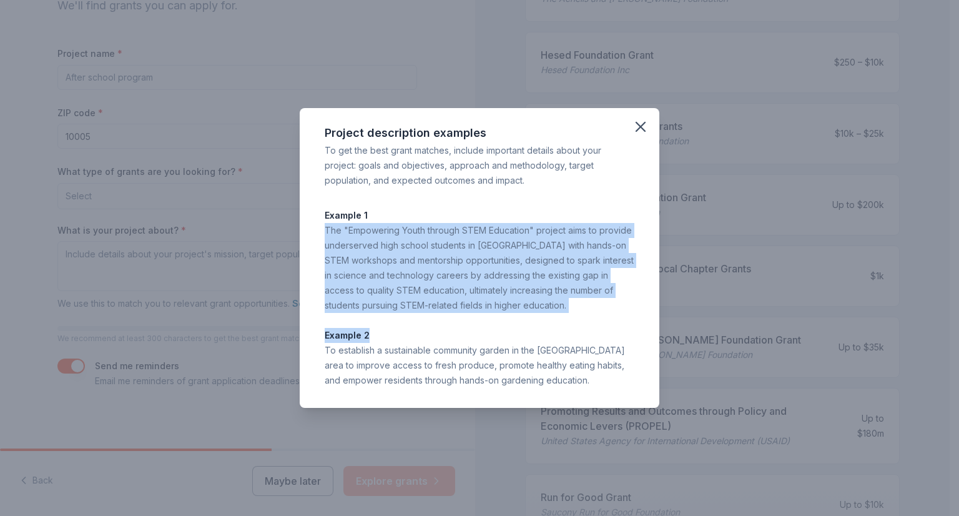
drag, startPoint x: 324, startPoint y: 223, endPoint x: 533, endPoint y: 344, distance: 241.5
click at [533, 344] on div "Project description examples To get the best grant matches, include important d…" at bounding box center [480, 258] width 360 height 300
click at [543, 339] on p "Example 2" at bounding box center [480, 335] width 310 height 15
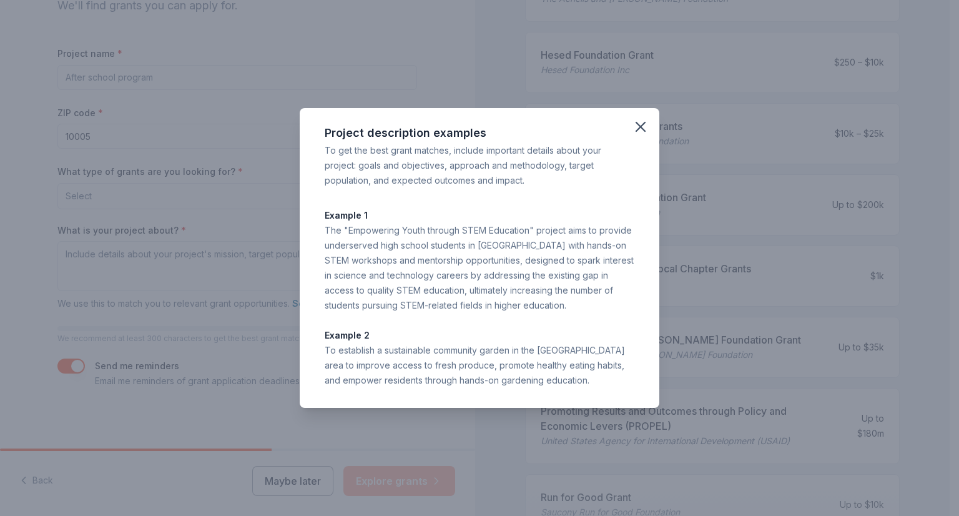
click at [642, 126] on icon "button" at bounding box center [641, 126] width 9 height 9
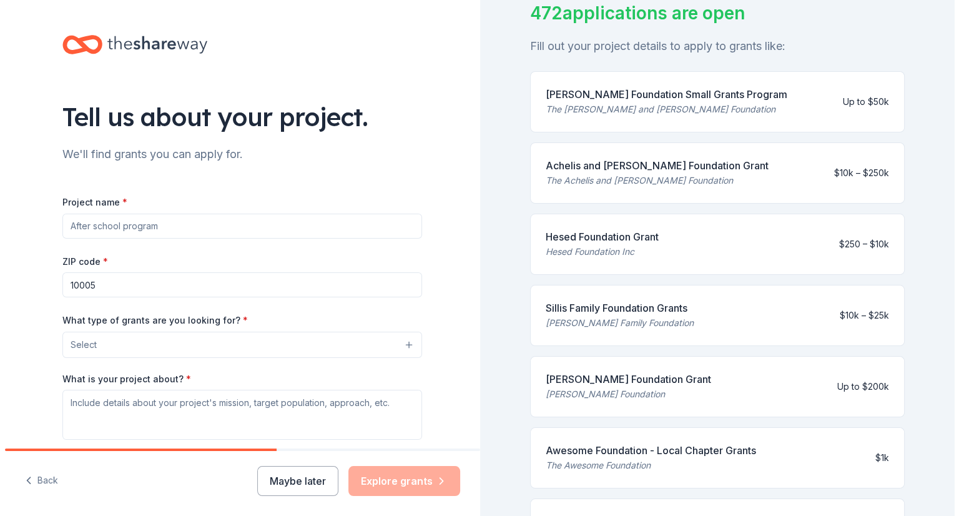
scroll to position [97, 0]
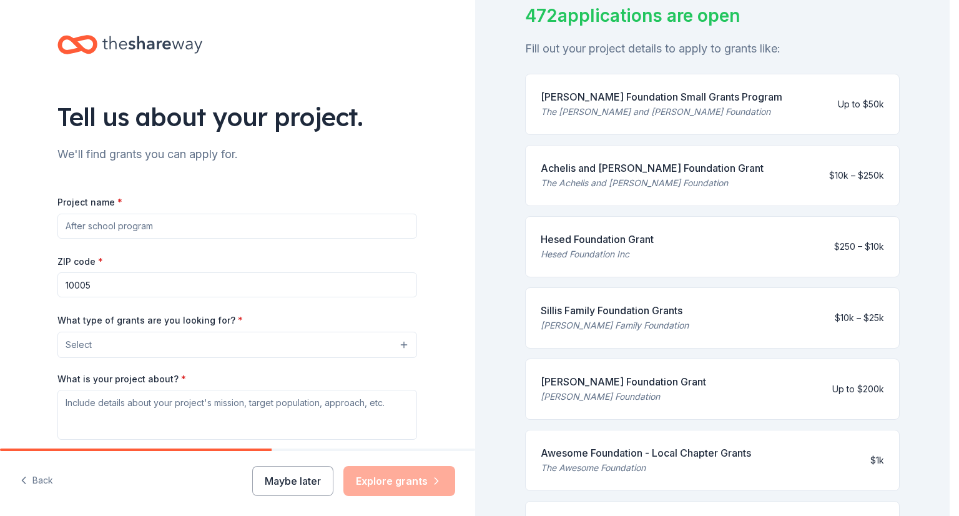
click at [245, 339] on button "Select" at bounding box center [237, 345] width 360 height 26
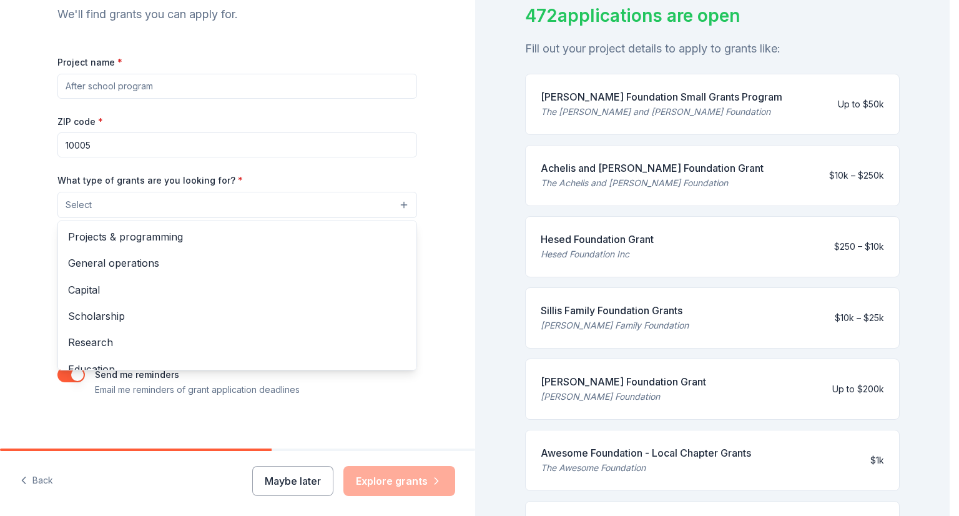
scroll to position [147, 0]
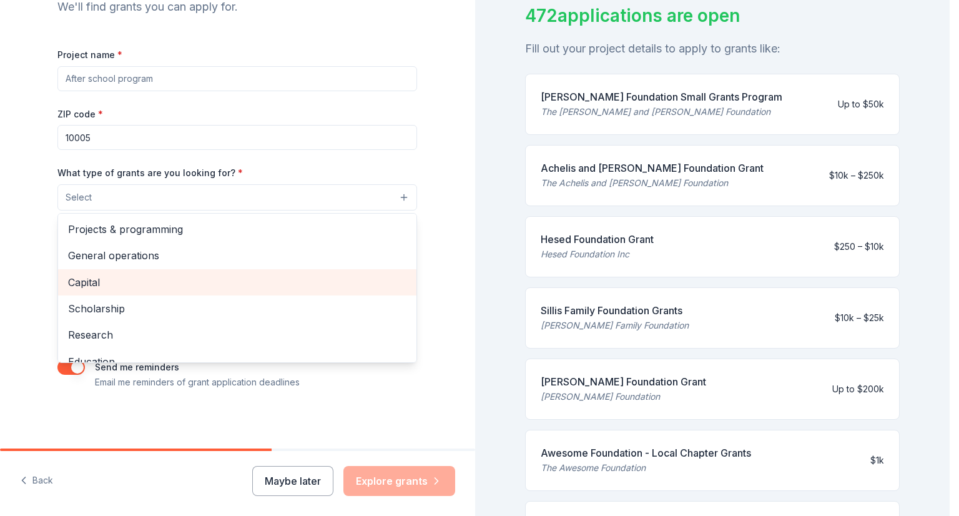
click at [182, 283] on span "Capital" at bounding box center [237, 282] width 339 height 16
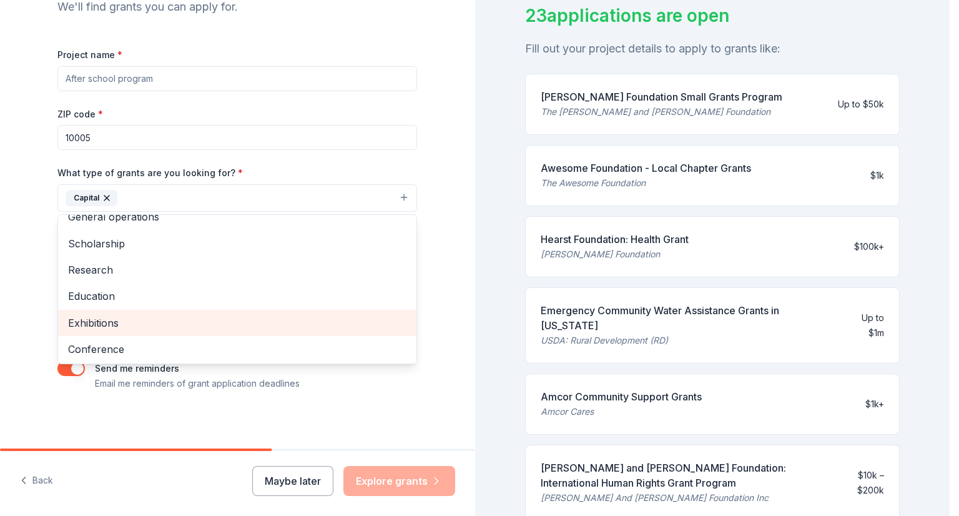
scroll to position [0, 0]
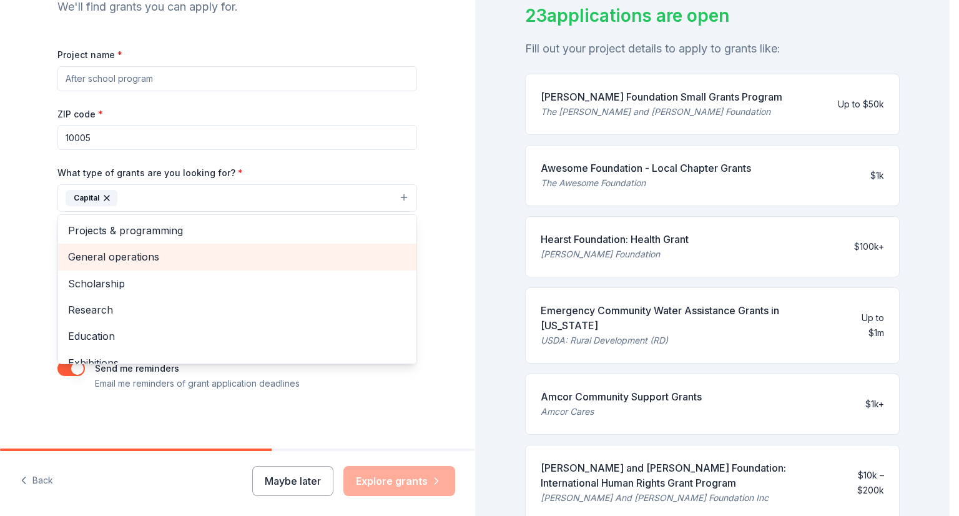
click at [172, 250] on span "General operations" at bounding box center [237, 257] width 339 height 16
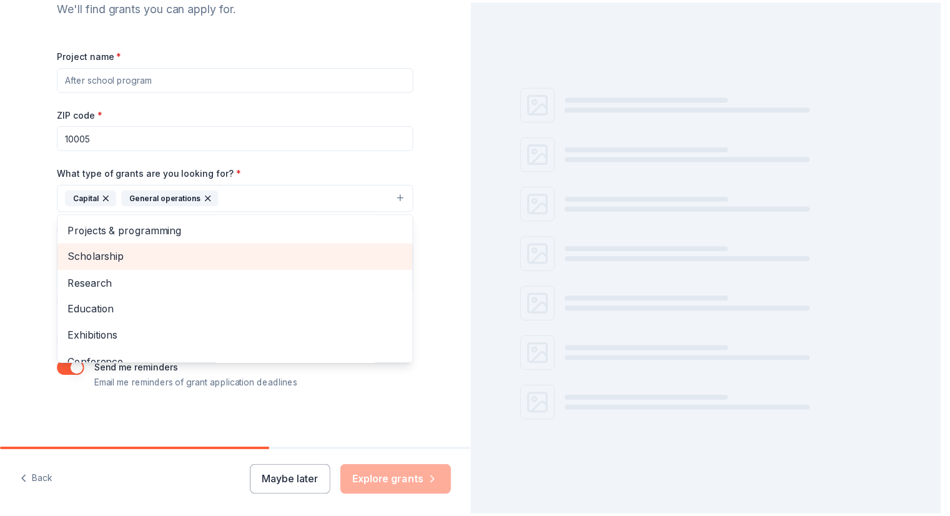
scroll to position [97, 0]
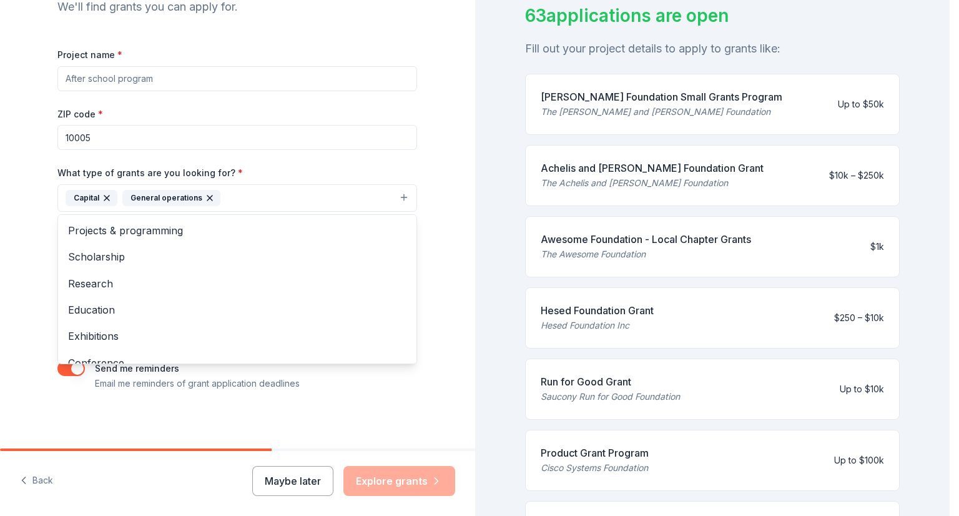
click at [14, 266] on div "Tell us about your project. We'll find grants you can apply for. Project name *…" at bounding box center [237, 152] width 475 height 598
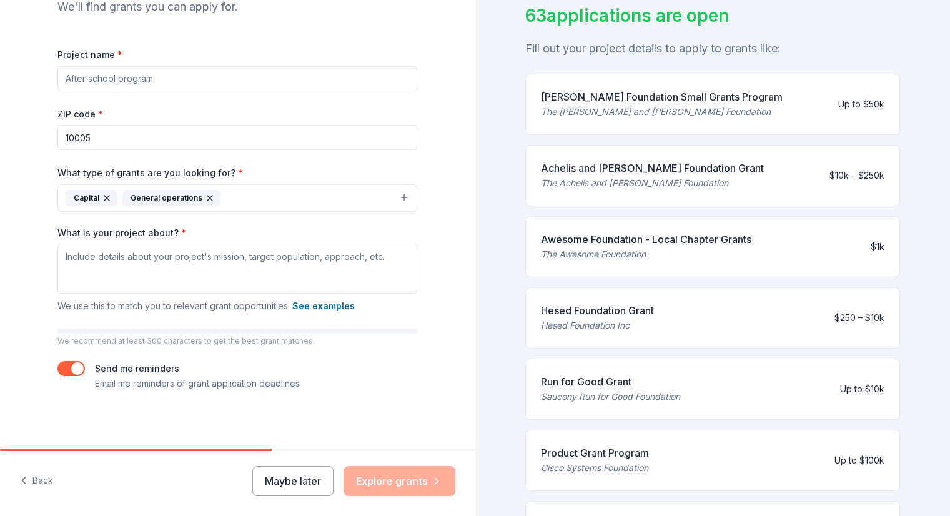
click at [683, 237] on div "Awesome Foundation - Local Chapter Grants" at bounding box center [646, 239] width 211 height 15
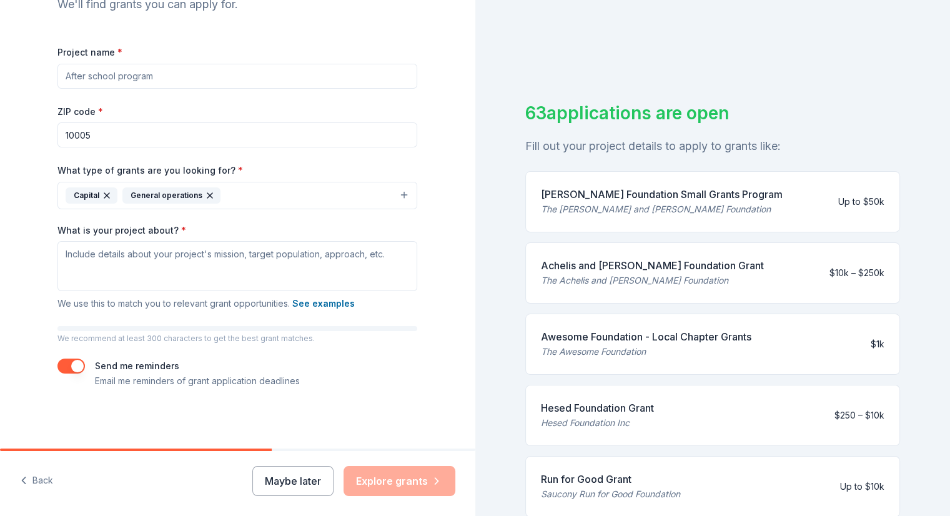
scroll to position [0, 0]
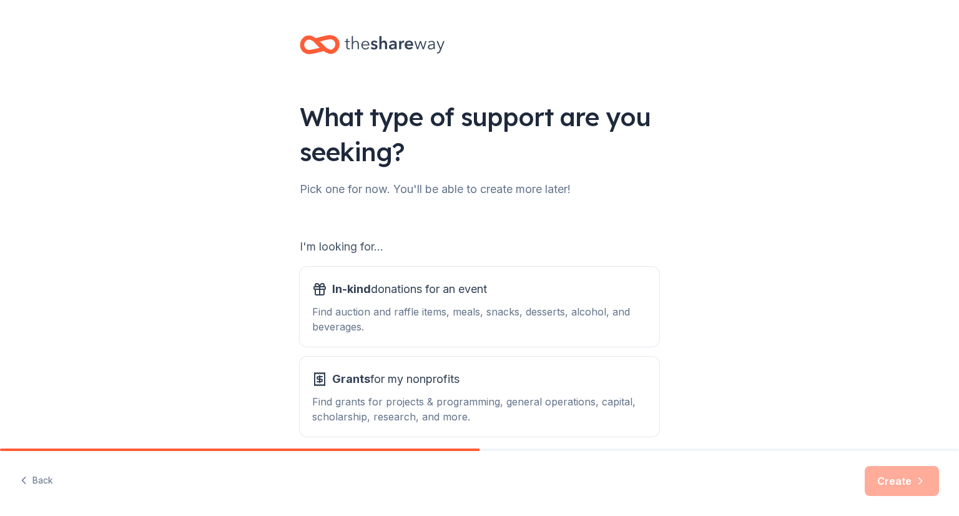
scroll to position [56, 0]
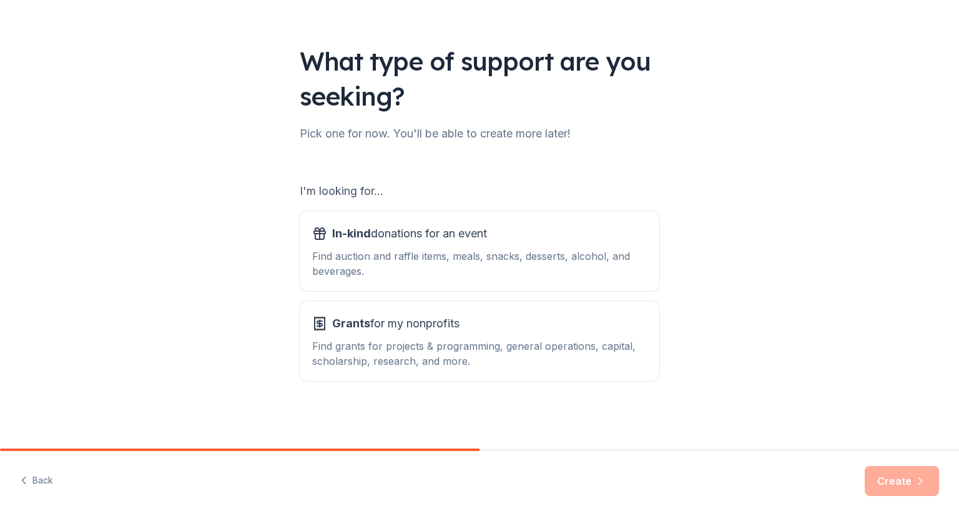
click at [396, 267] on div "Find auction and raffle items, meals, snacks, desserts, alcohol, and beverages." at bounding box center [479, 264] width 335 height 30
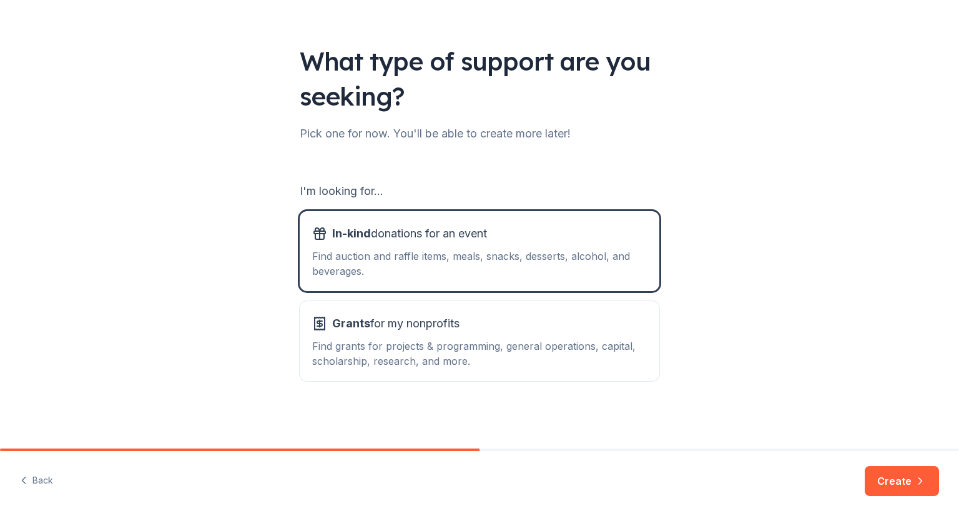
click at [888, 477] on button "Create" at bounding box center [902, 481] width 74 height 30
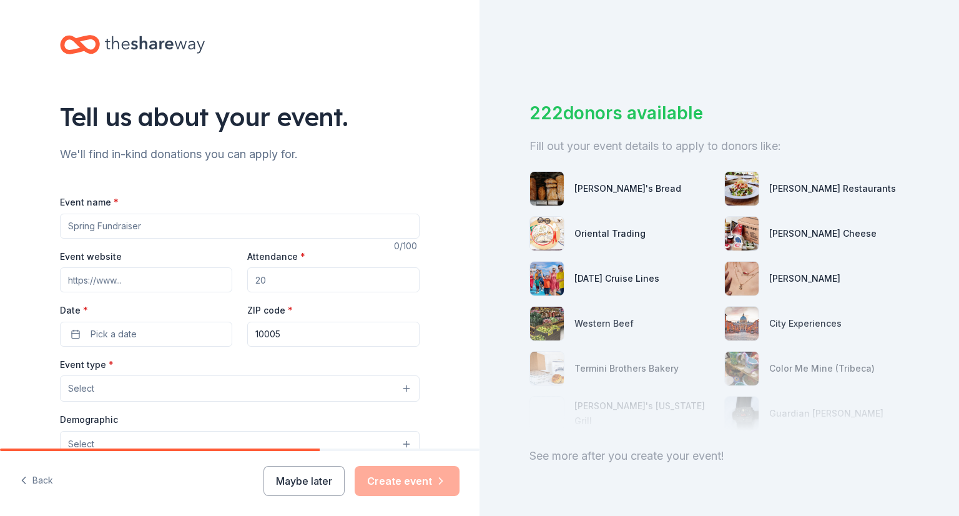
click at [132, 277] on input "Event website" at bounding box center [146, 279] width 172 height 25
click at [32, 260] on div "Tell us about your event. We'll find in-kind donations you can apply for. Event…" at bounding box center [240, 415] width 480 height 831
click at [282, 284] on input "Attendance *" at bounding box center [333, 279] width 172 height 25
click at [300, 196] on div "Event name *" at bounding box center [240, 216] width 360 height 44
